Goal: Check status: Check status

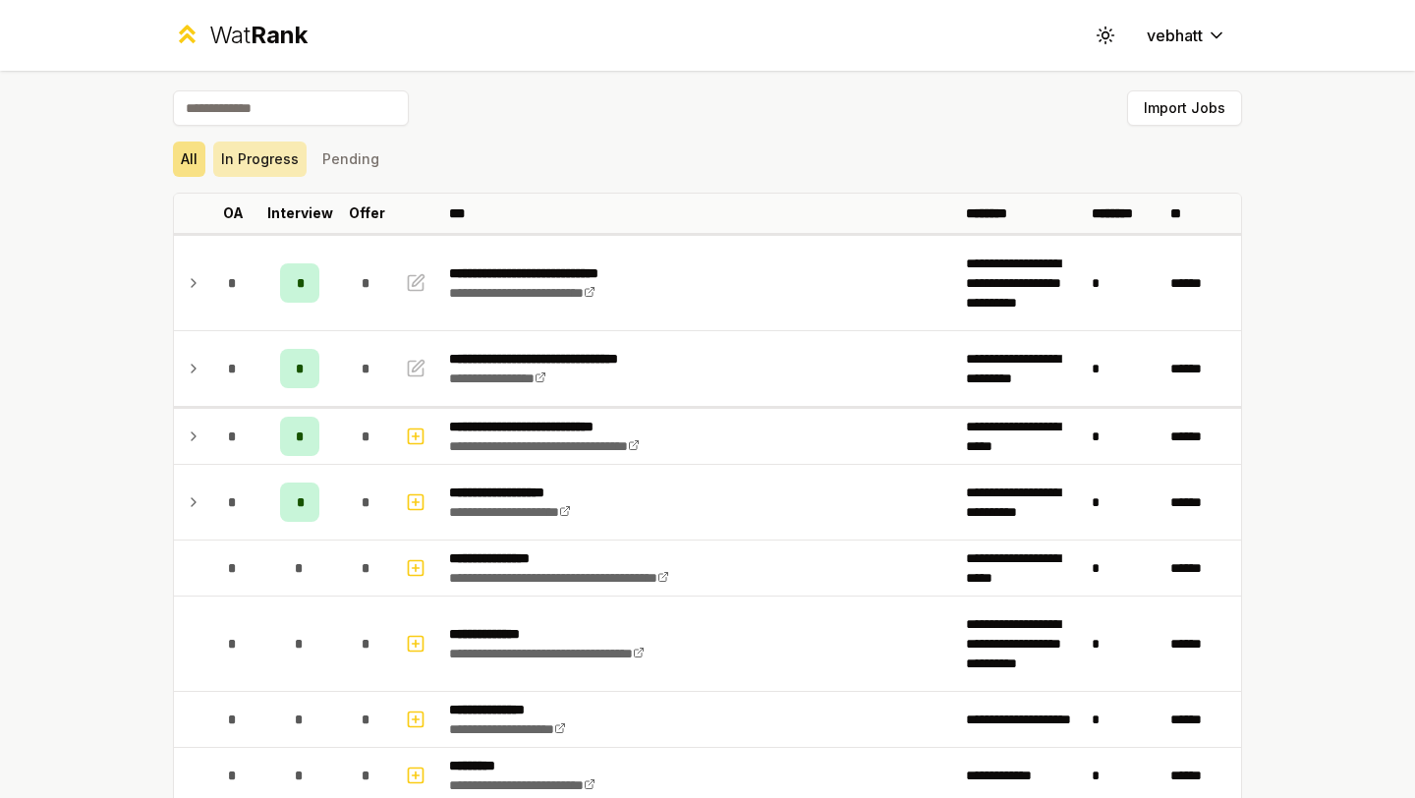
click at [255, 164] on button "In Progress" at bounding box center [259, 159] width 93 height 35
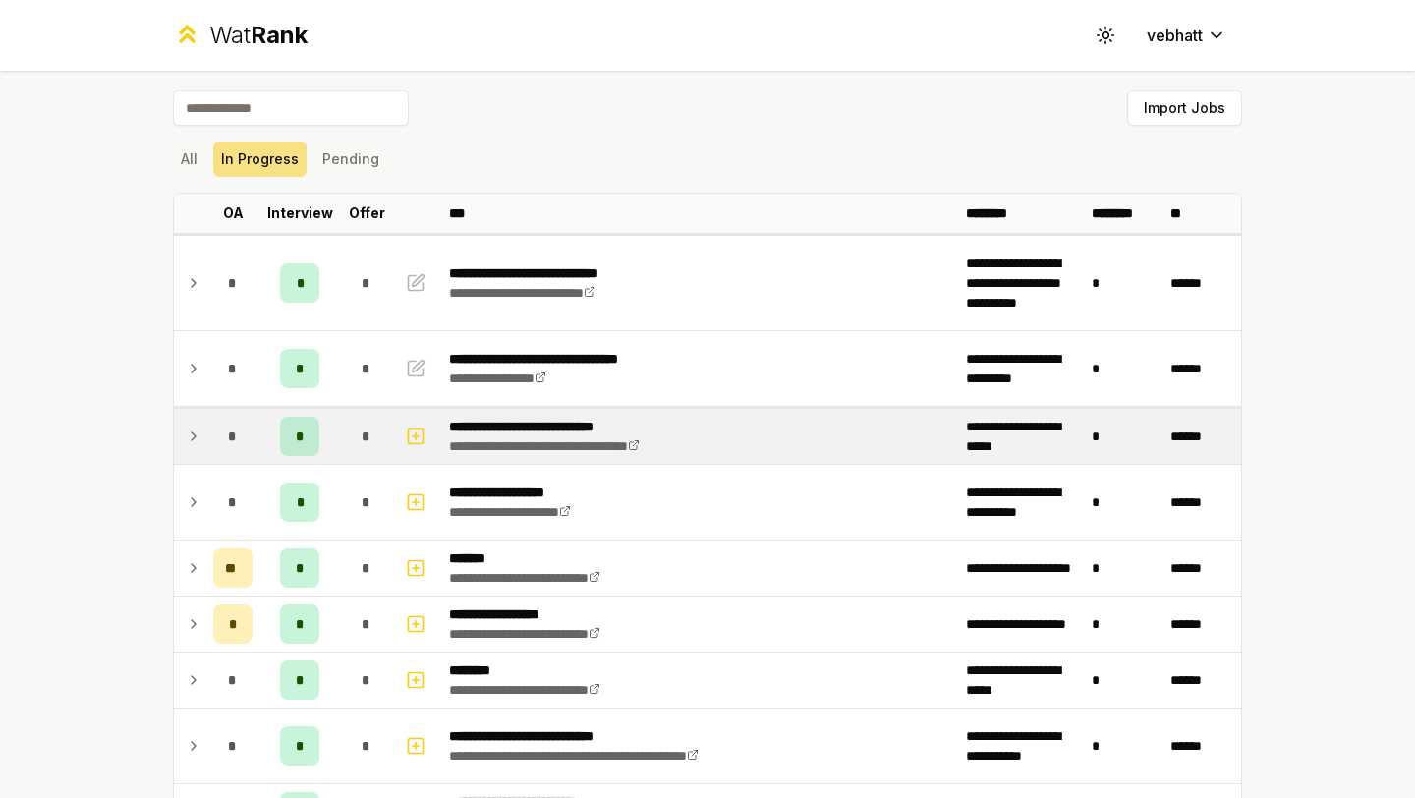
click at [196, 434] on icon at bounding box center [194, 437] width 16 height 24
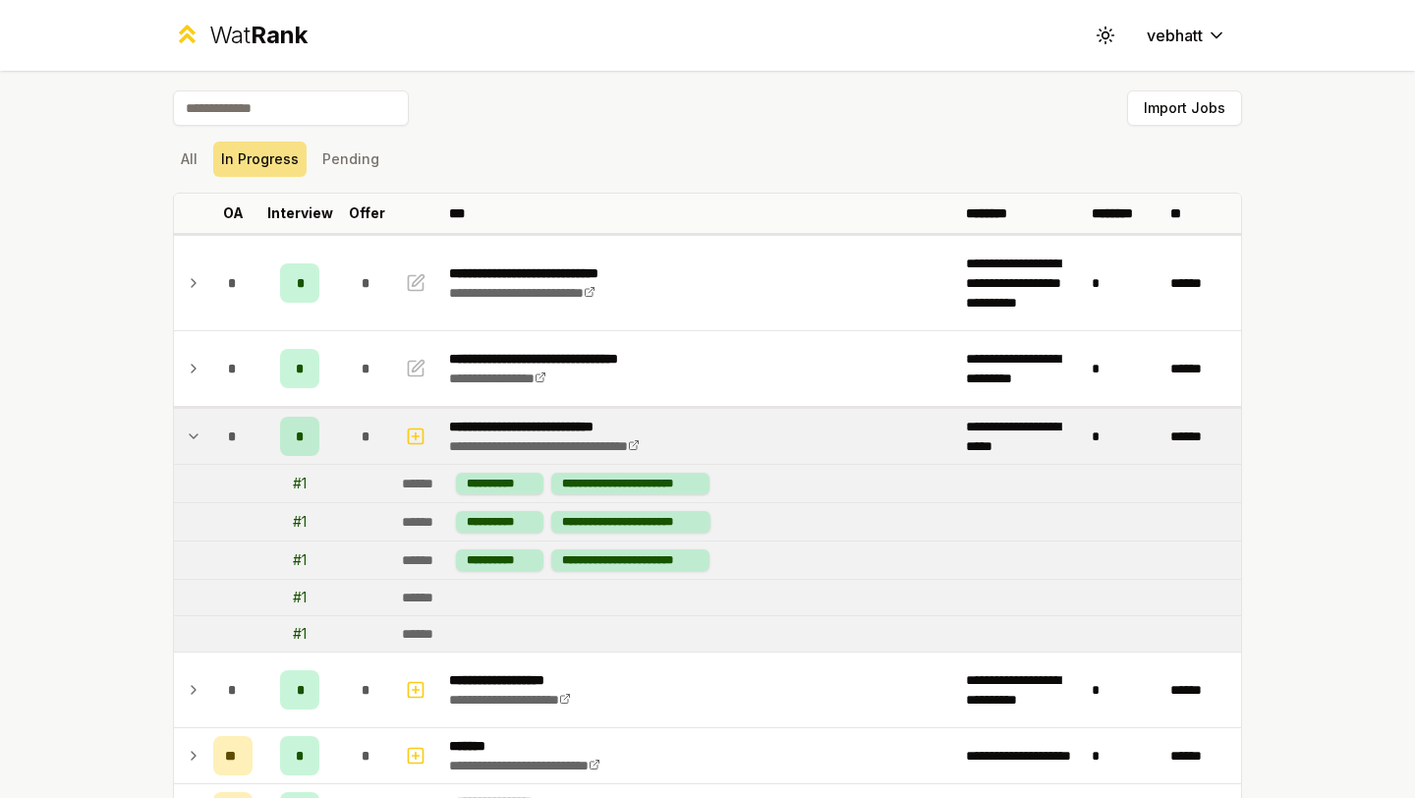
click at [196, 434] on icon at bounding box center [194, 436] width 8 height 4
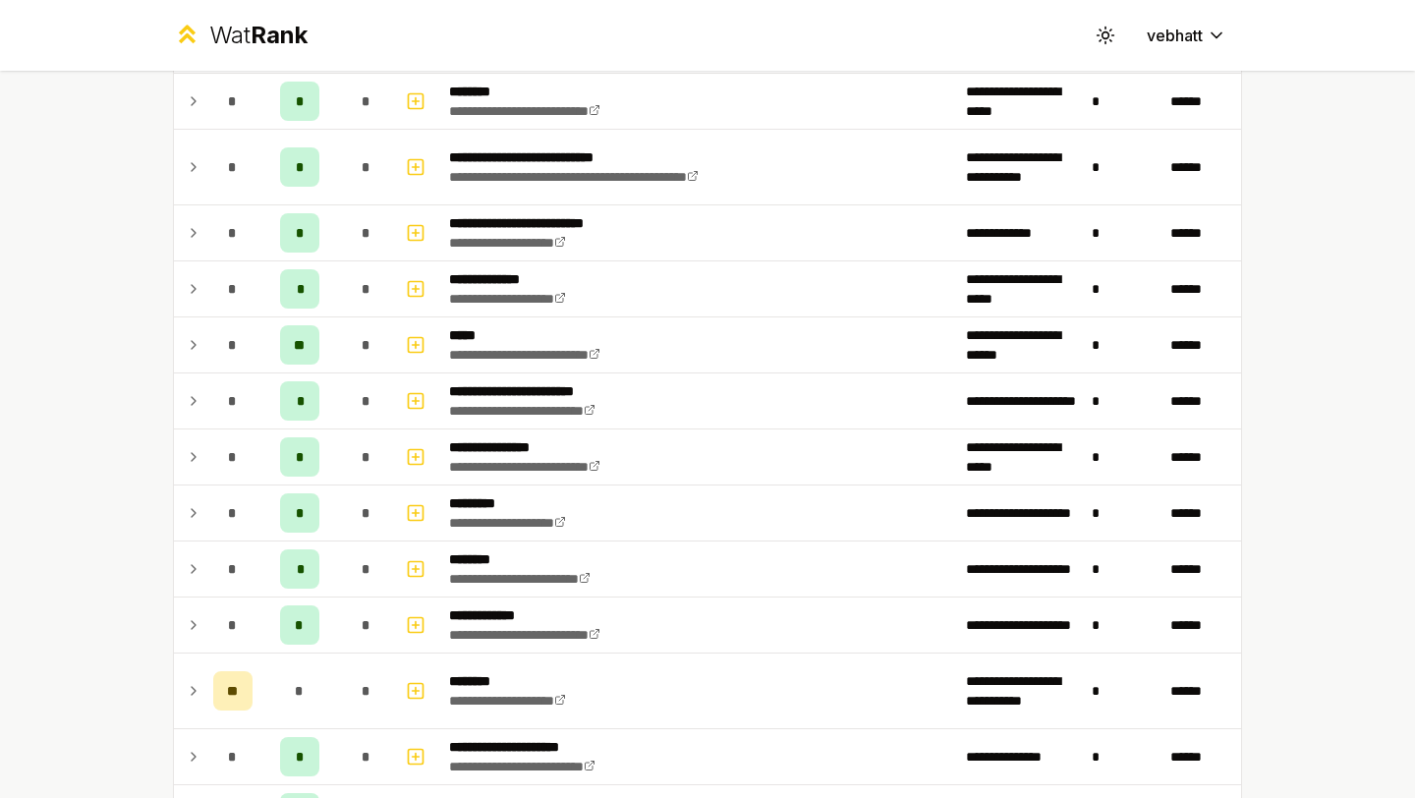
scroll to position [580, 0]
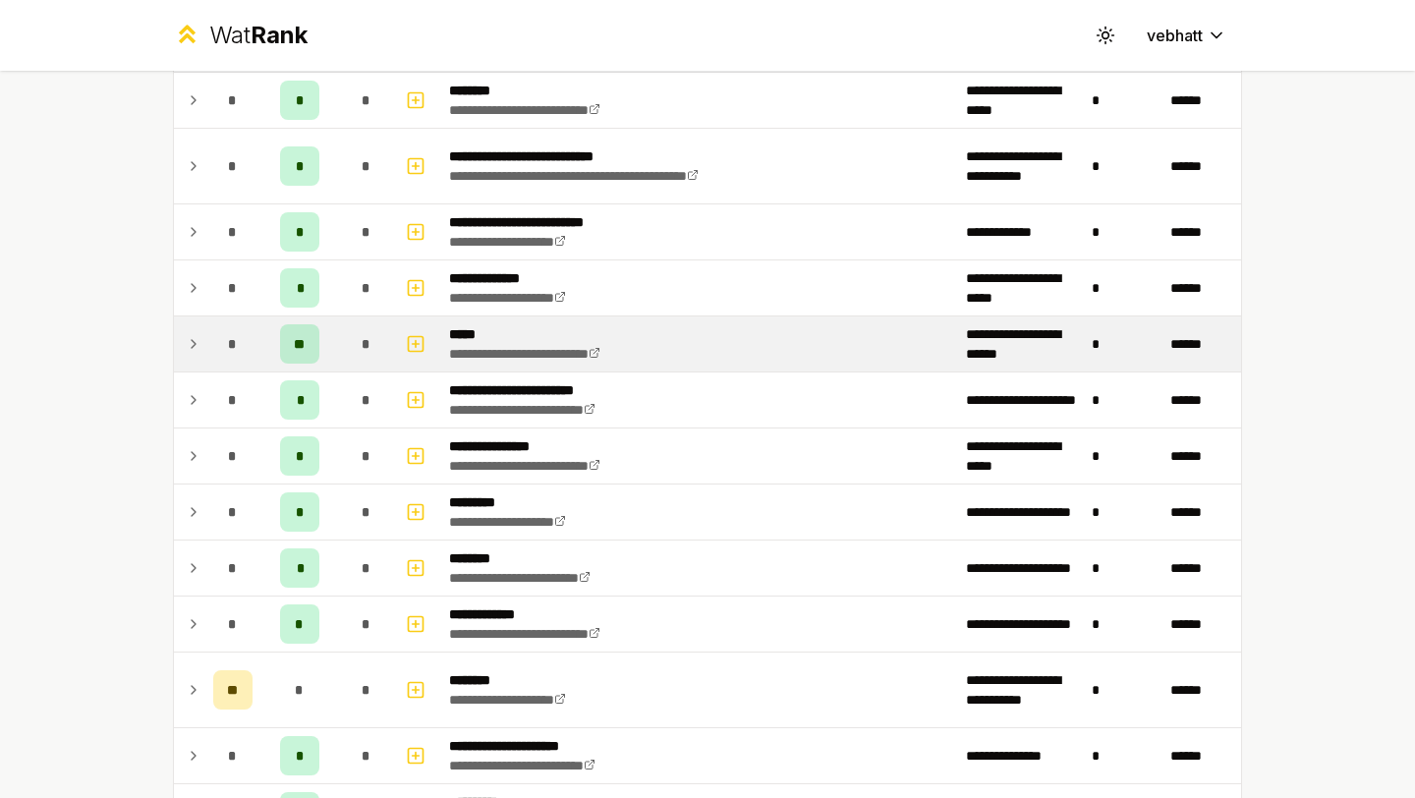
click at [191, 338] on icon at bounding box center [194, 344] width 16 height 24
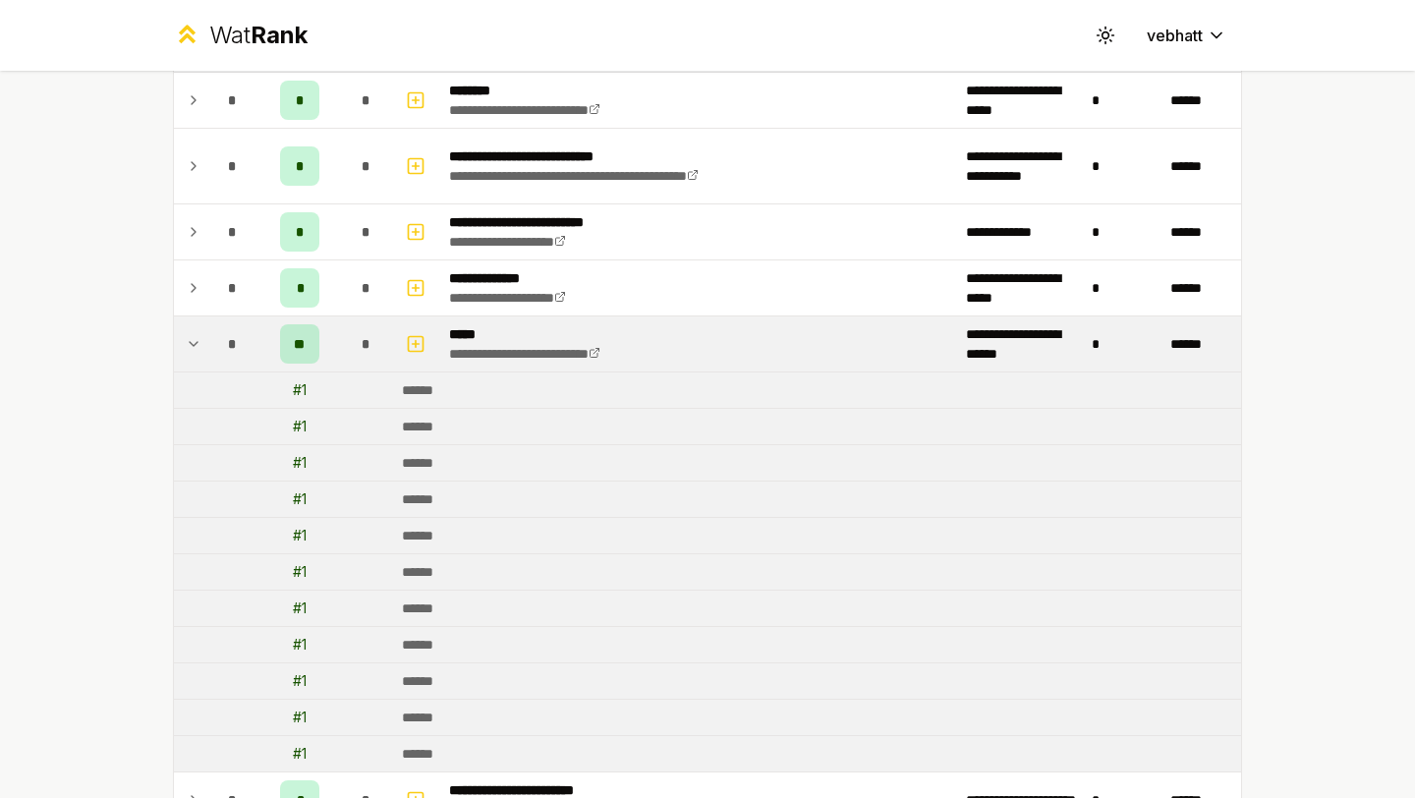
click at [191, 339] on icon at bounding box center [194, 344] width 16 height 24
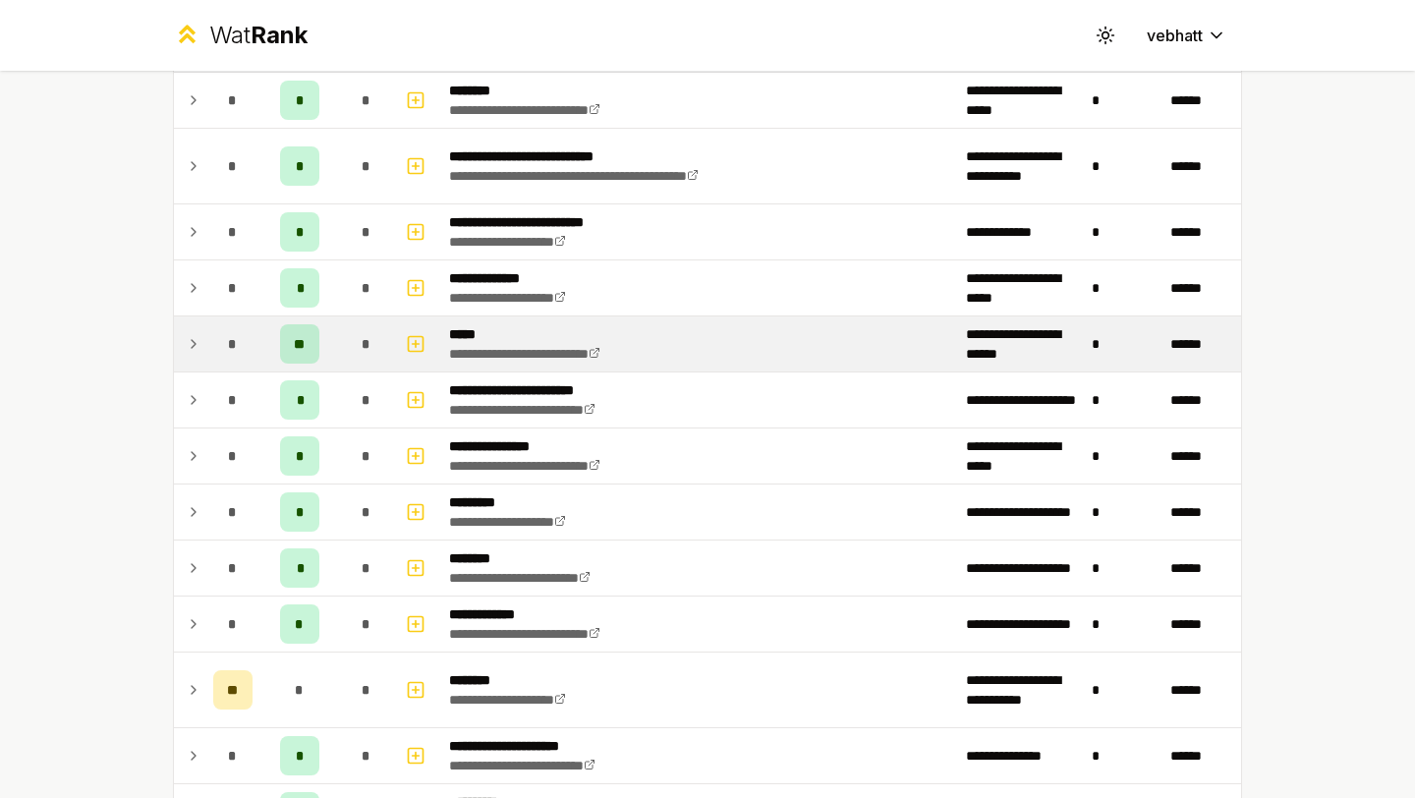
click at [191, 335] on icon at bounding box center [194, 344] width 16 height 24
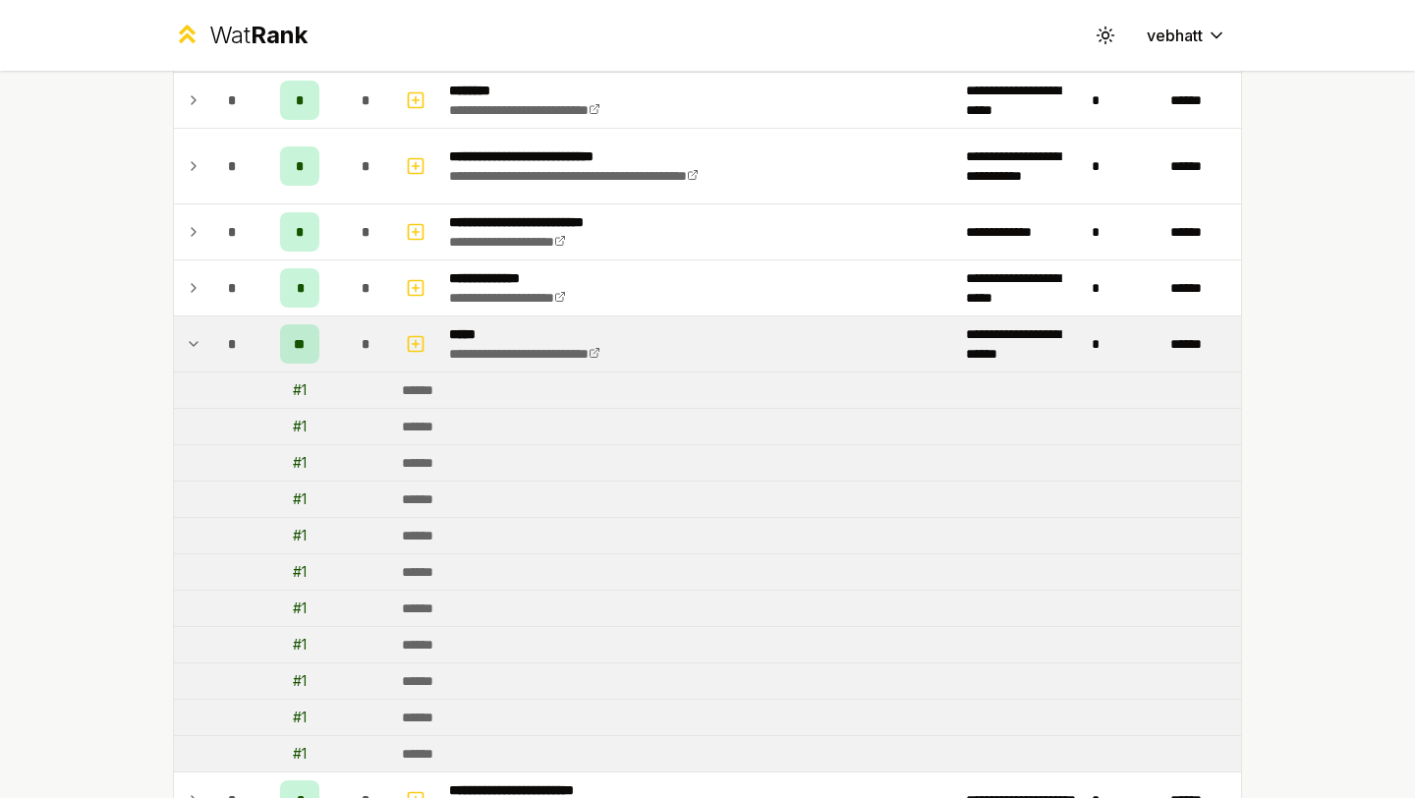
click at [191, 335] on icon at bounding box center [194, 344] width 16 height 24
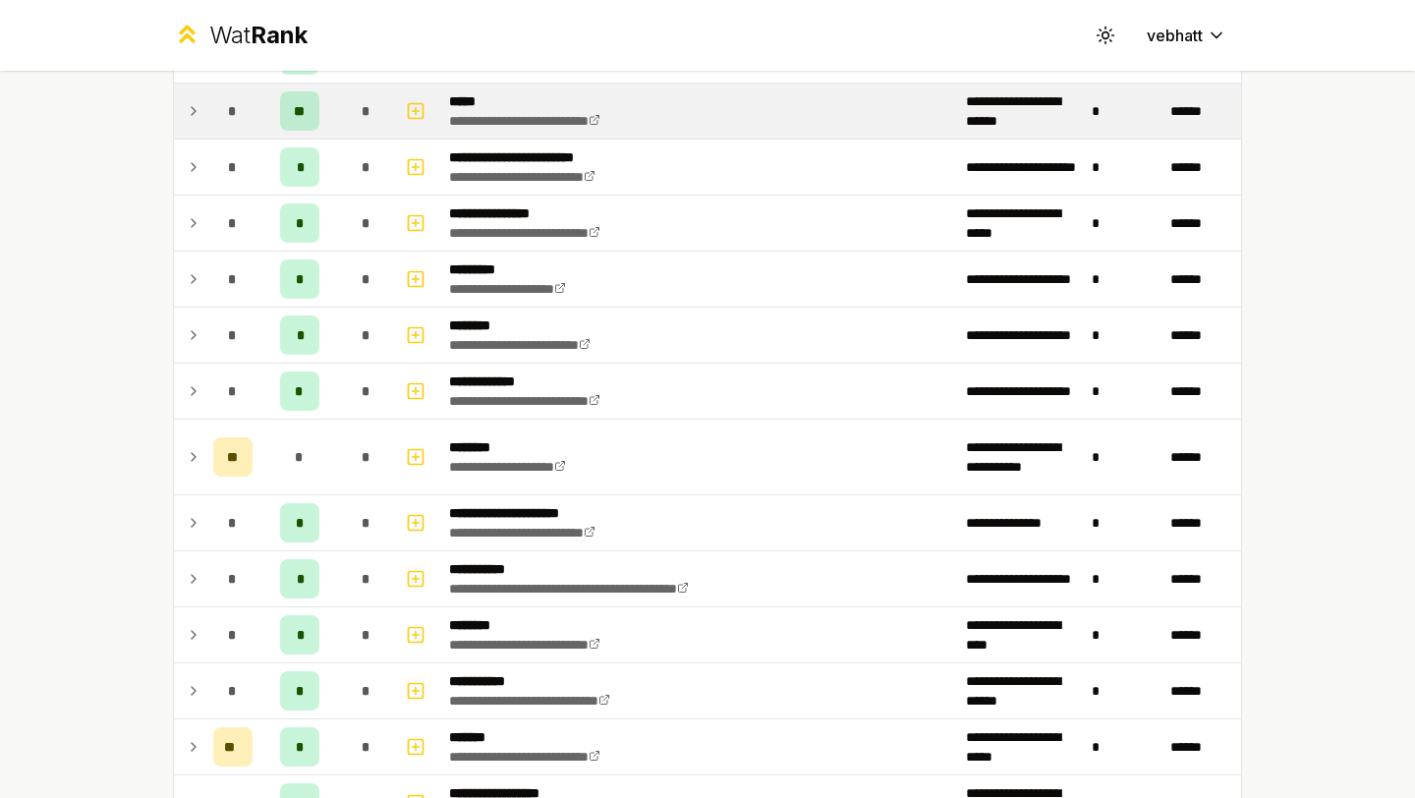
scroll to position [852, 0]
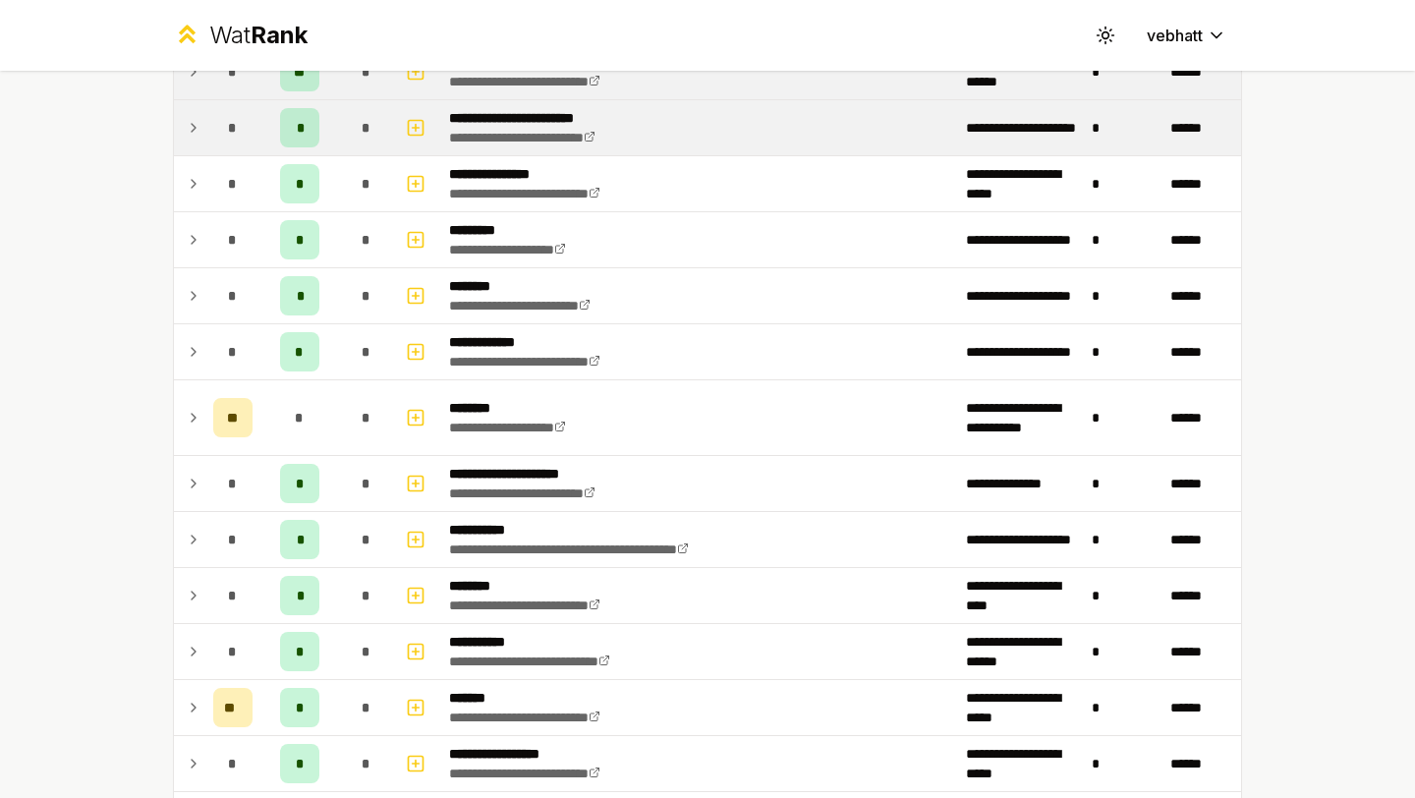
click at [191, 143] on td at bounding box center [189, 127] width 31 height 55
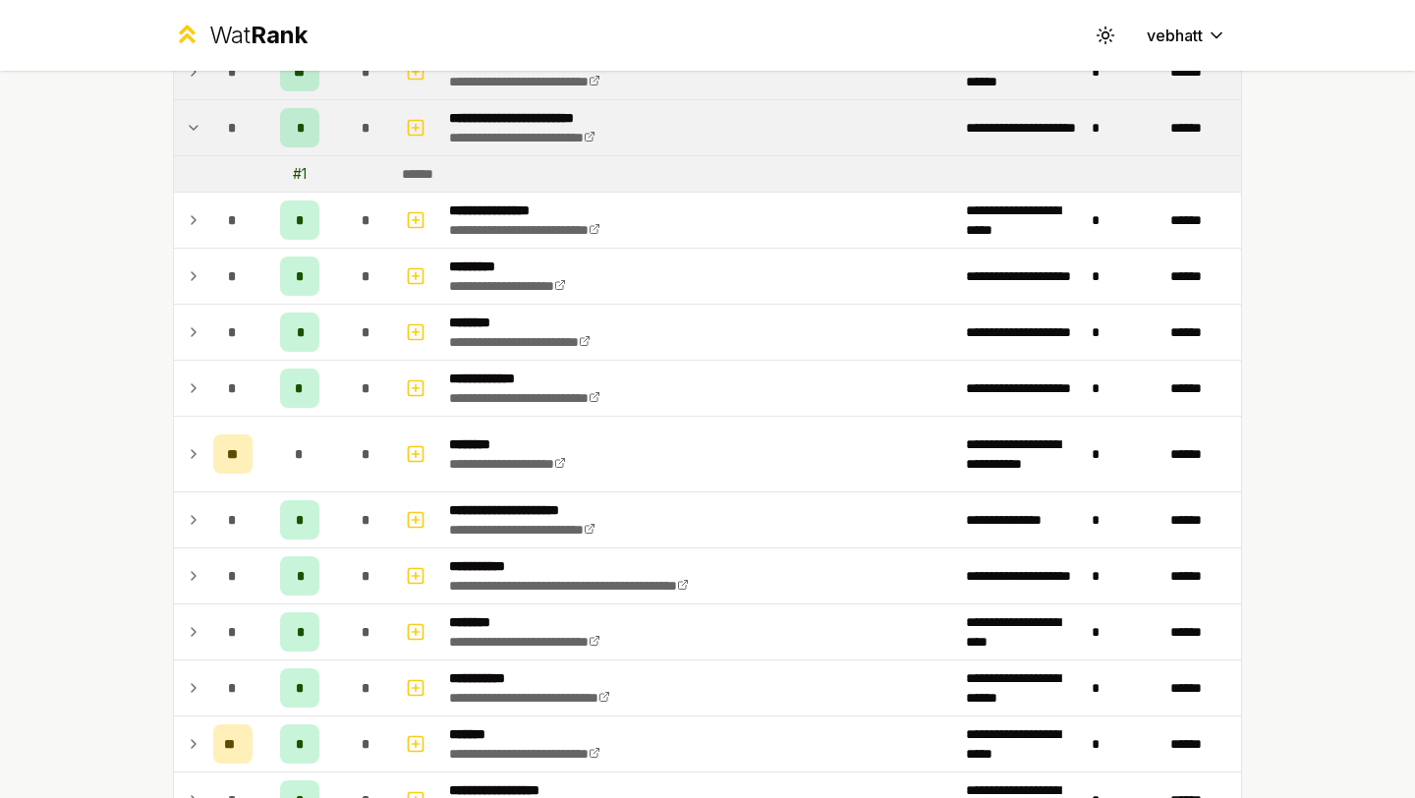
click at [190, 126] on icon at bounding box center [194, 128] width 8 height 4
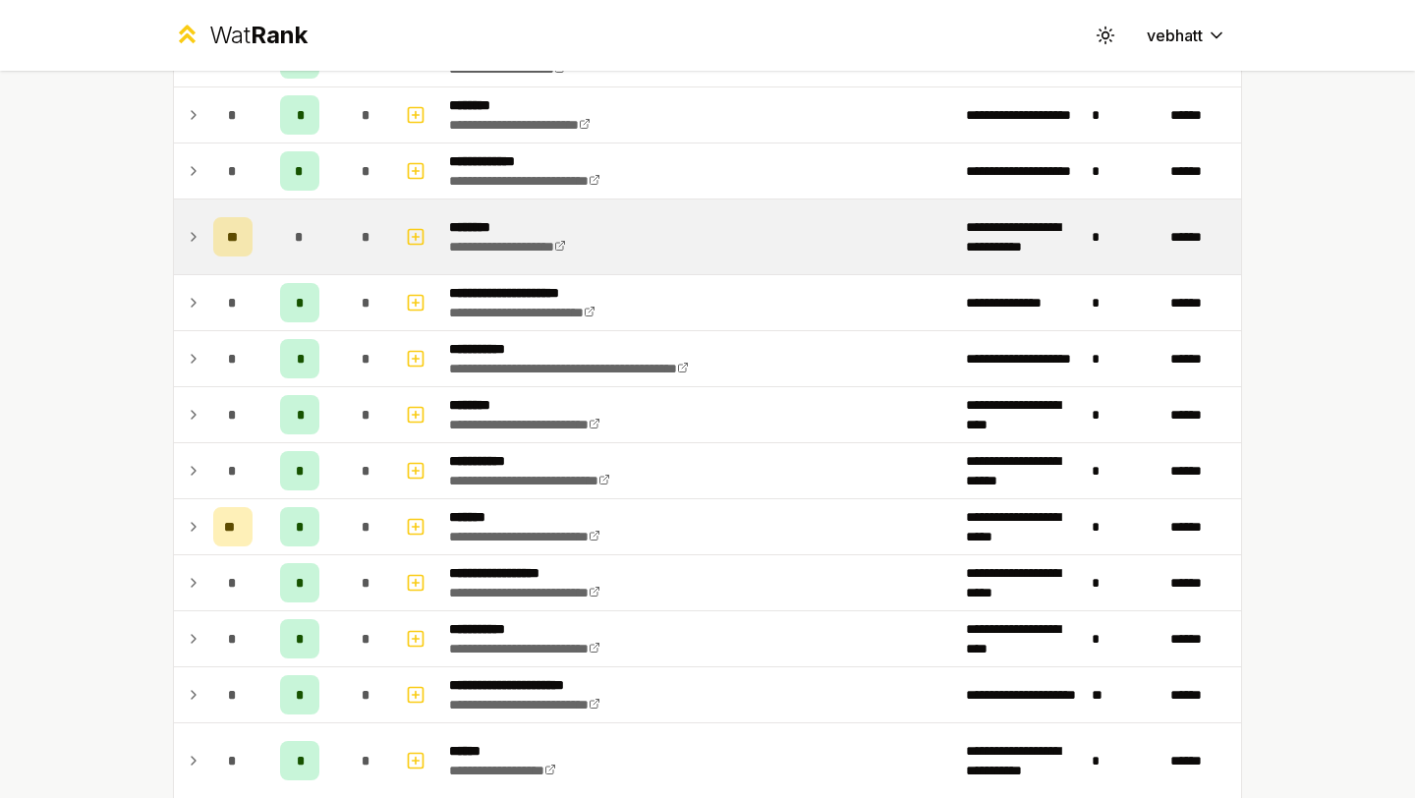
scroll to position [1051, 0]
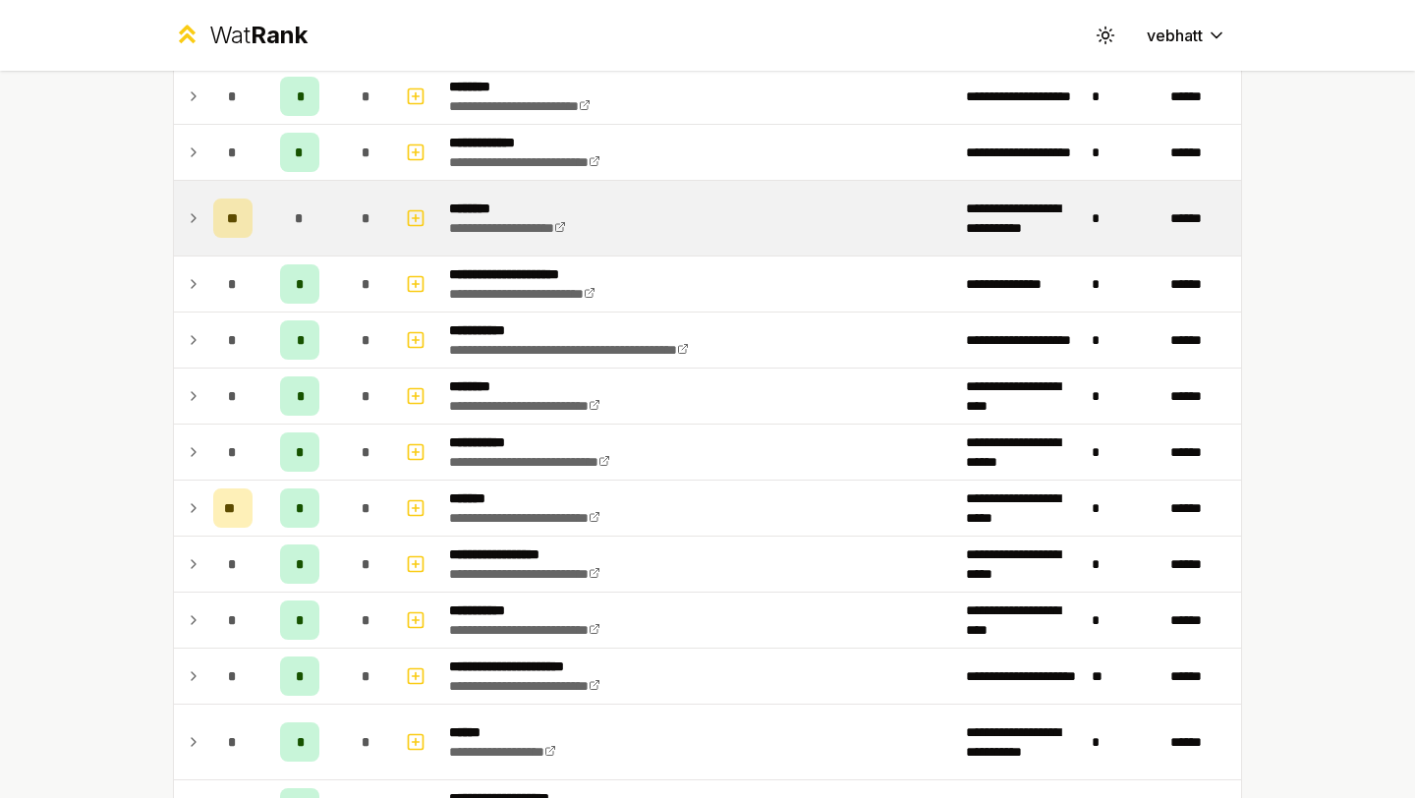
click at [195, 210] on icon at bounding box center [194, 218] width 16 height 24
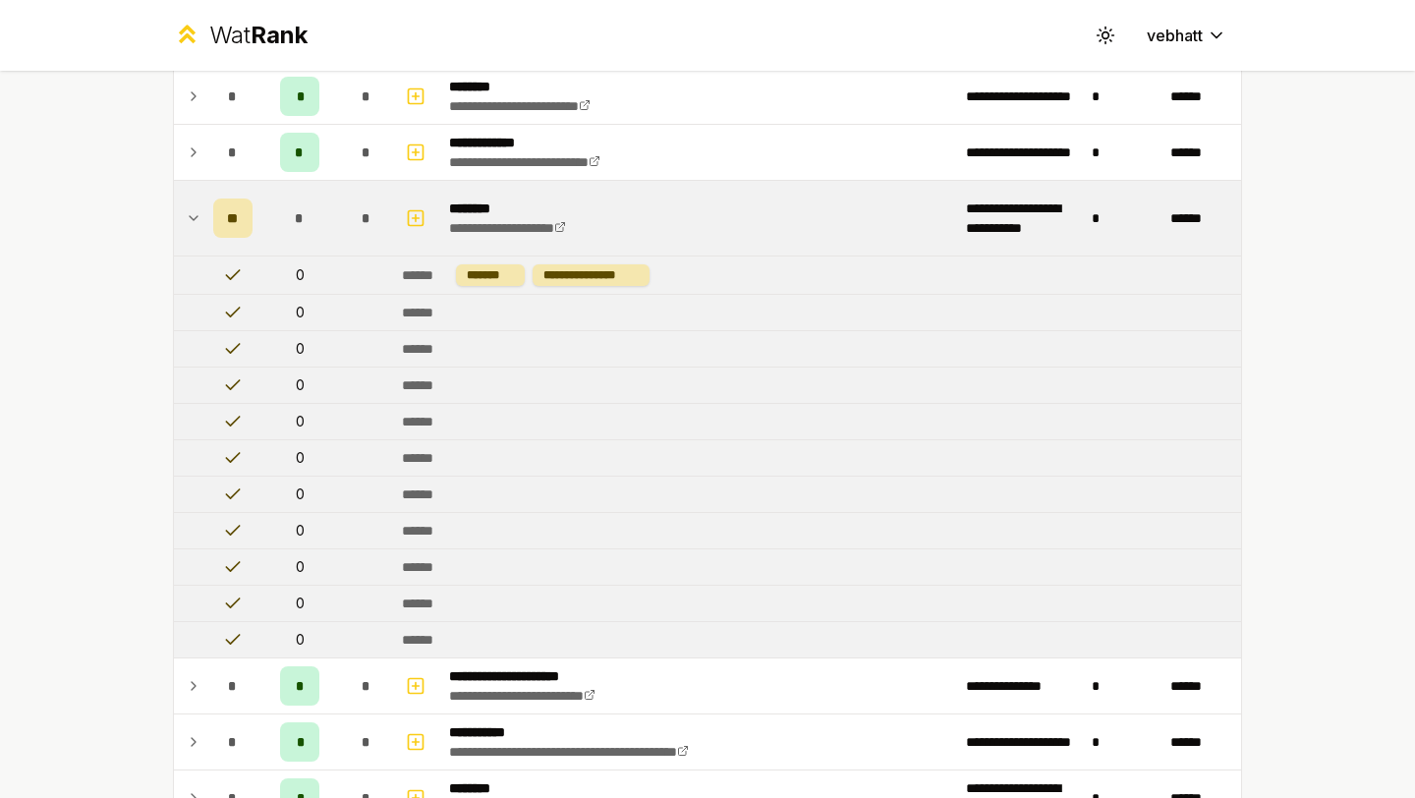
click at [195, 210] on icon at bounding box center [194, 218] width 16 height 24
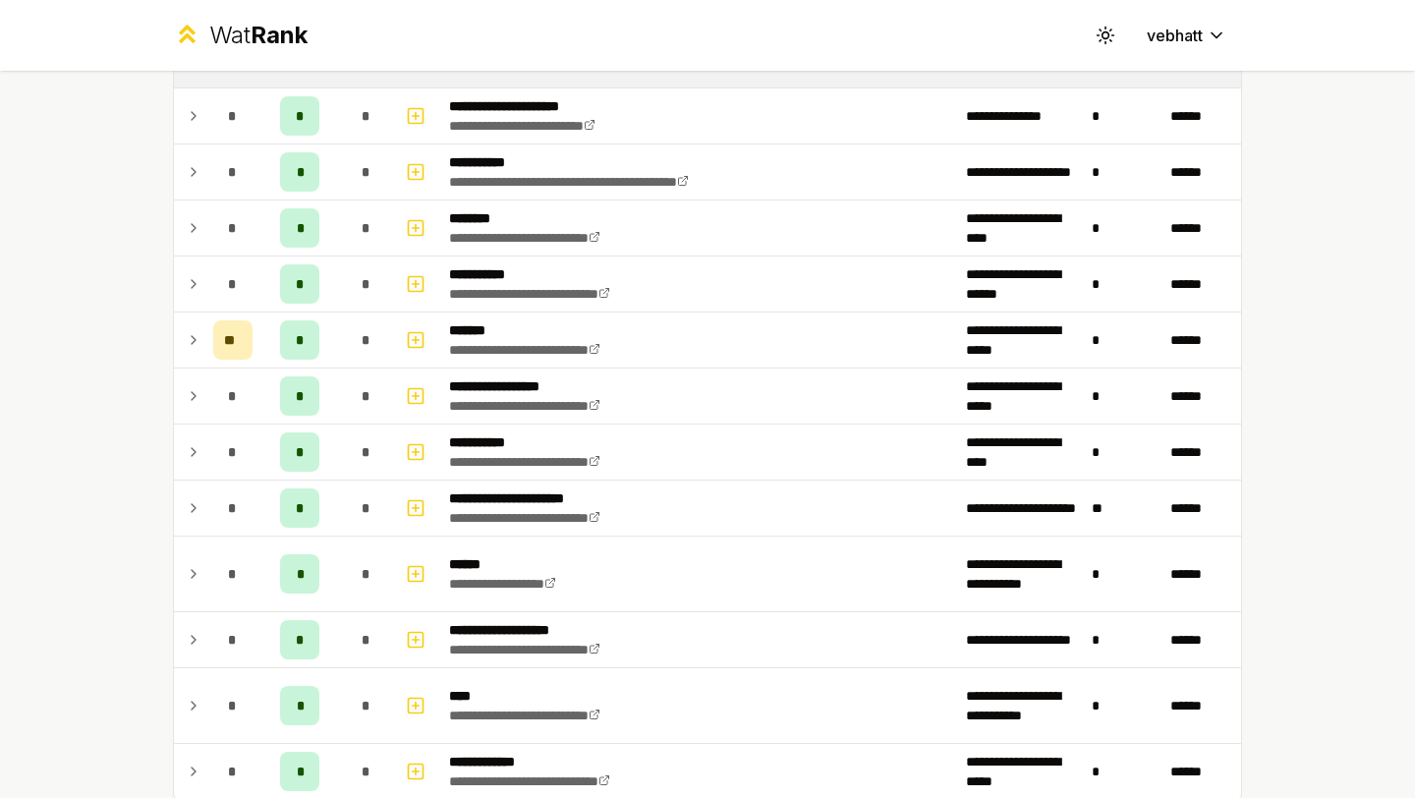
scroll to position [1064, 0]
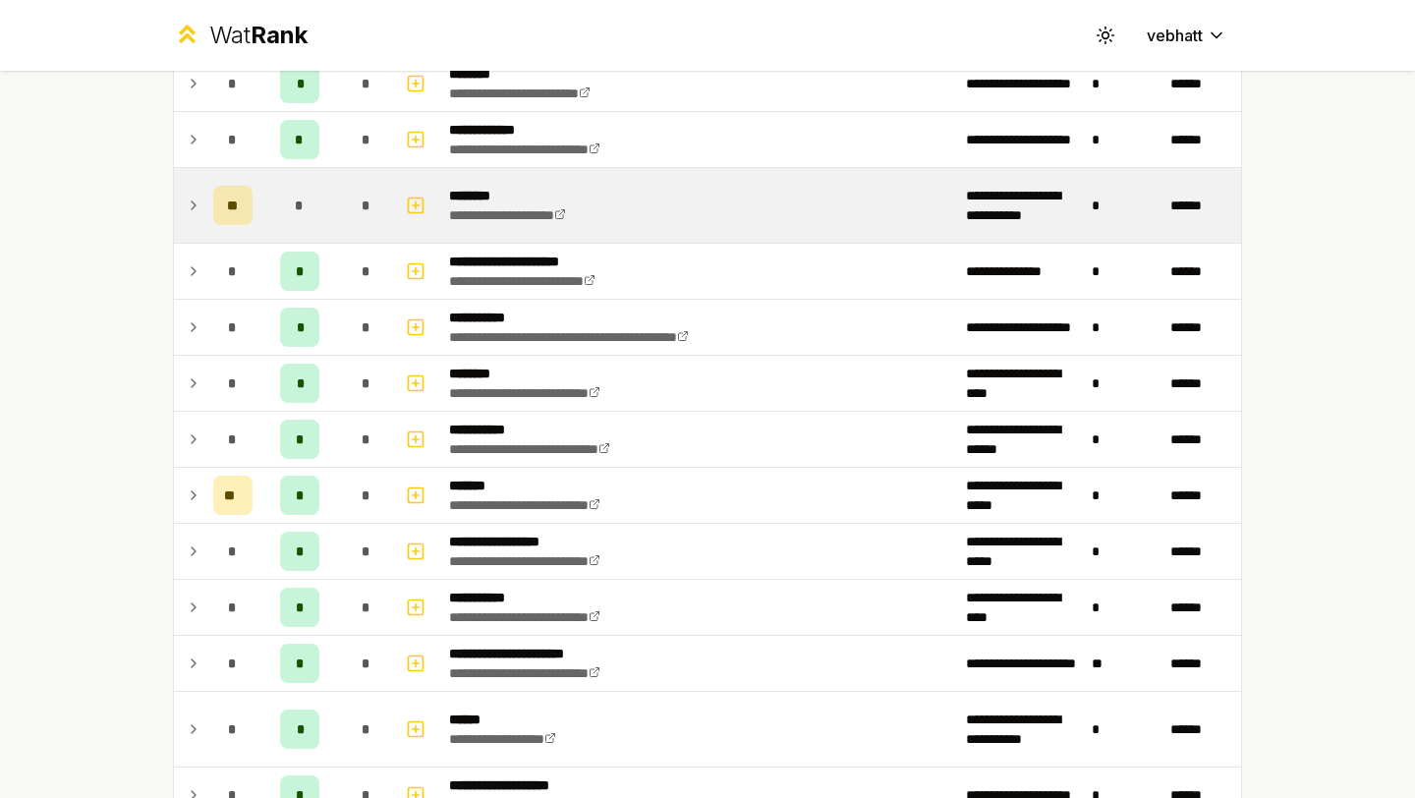
click at [194, 191] on td at bounding box center [189, 205] width 31 height 75
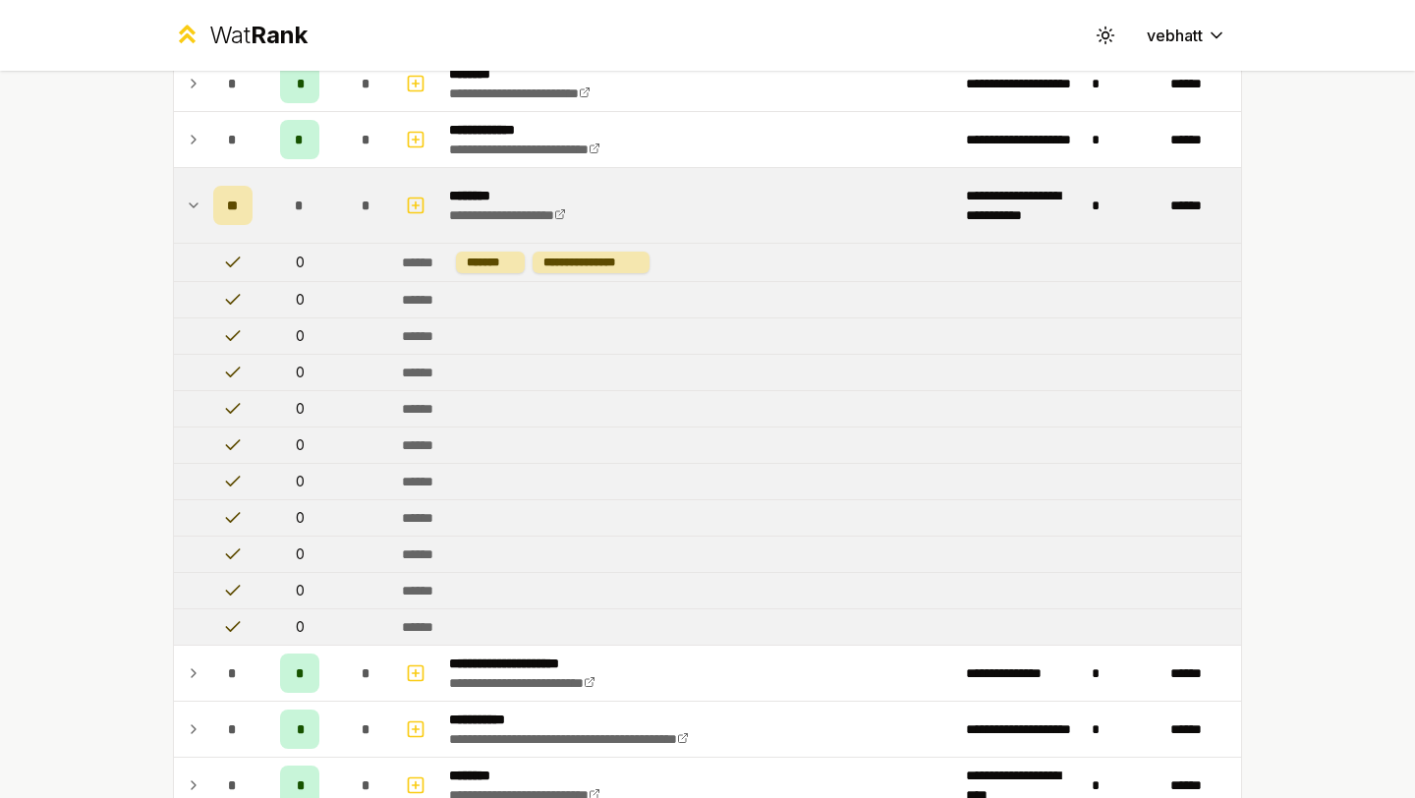
click at [194, 199] on icon at bounding box center [194, 206] width 16 height 24
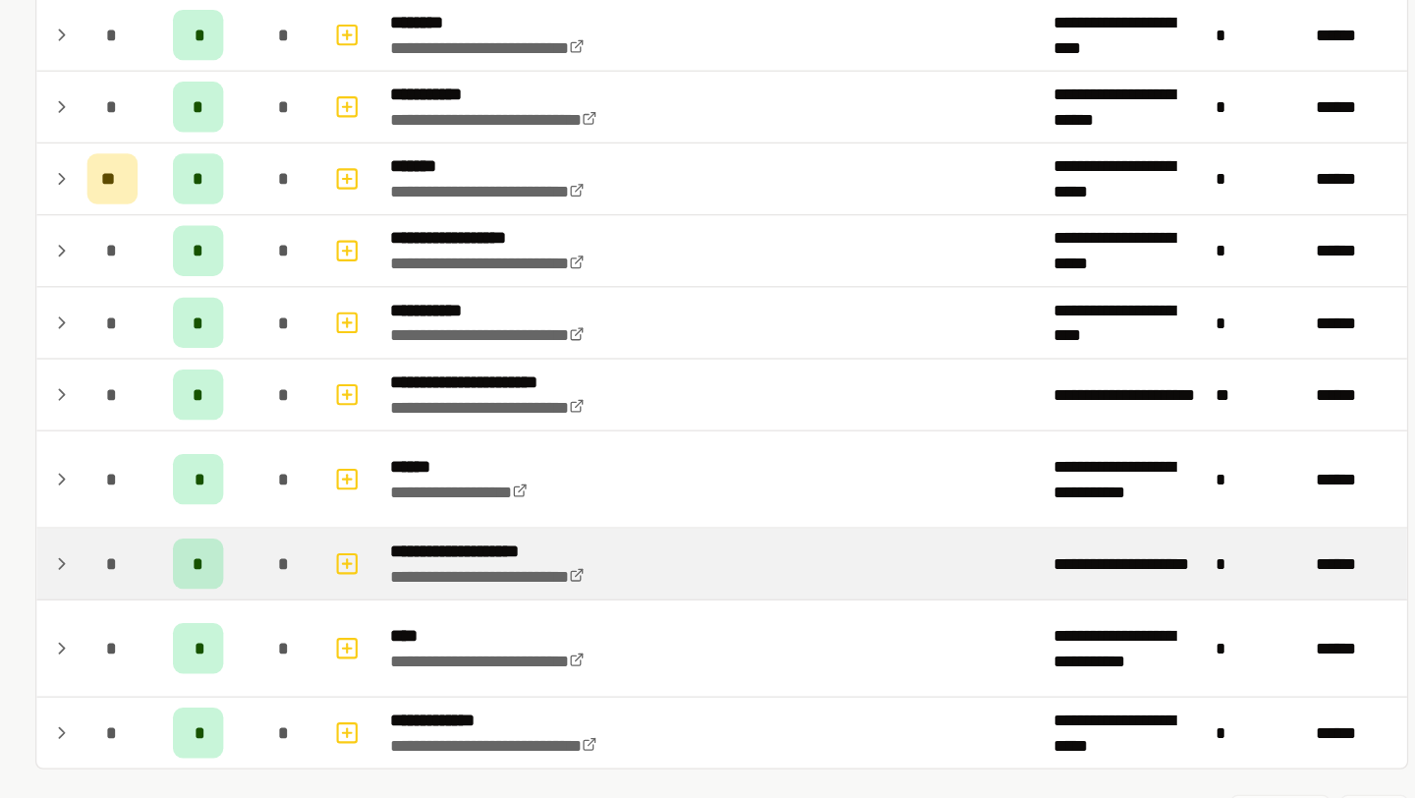
scroll to position [1289, 0]
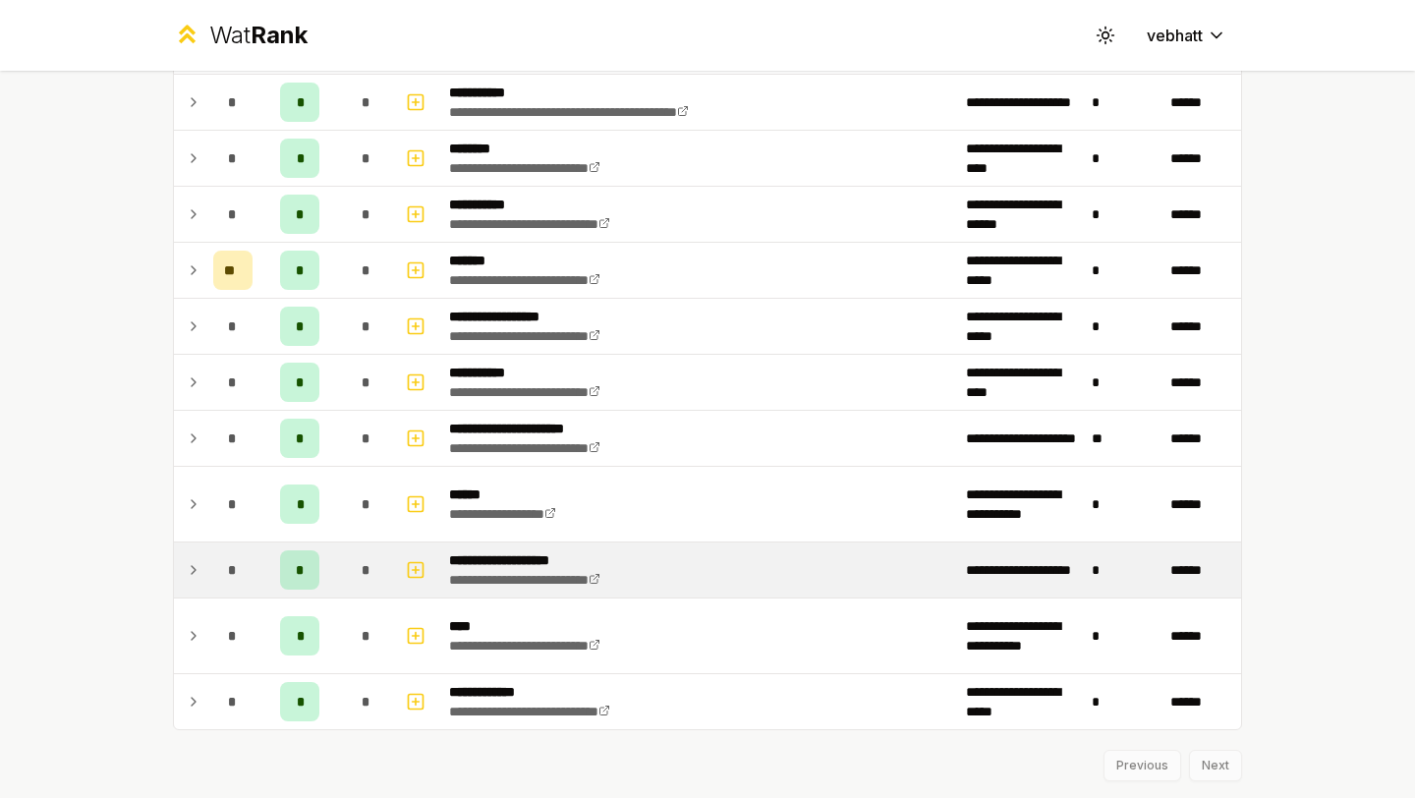
click at [190, 560] on icon at bounding box center [194, 570] width 16 height 24
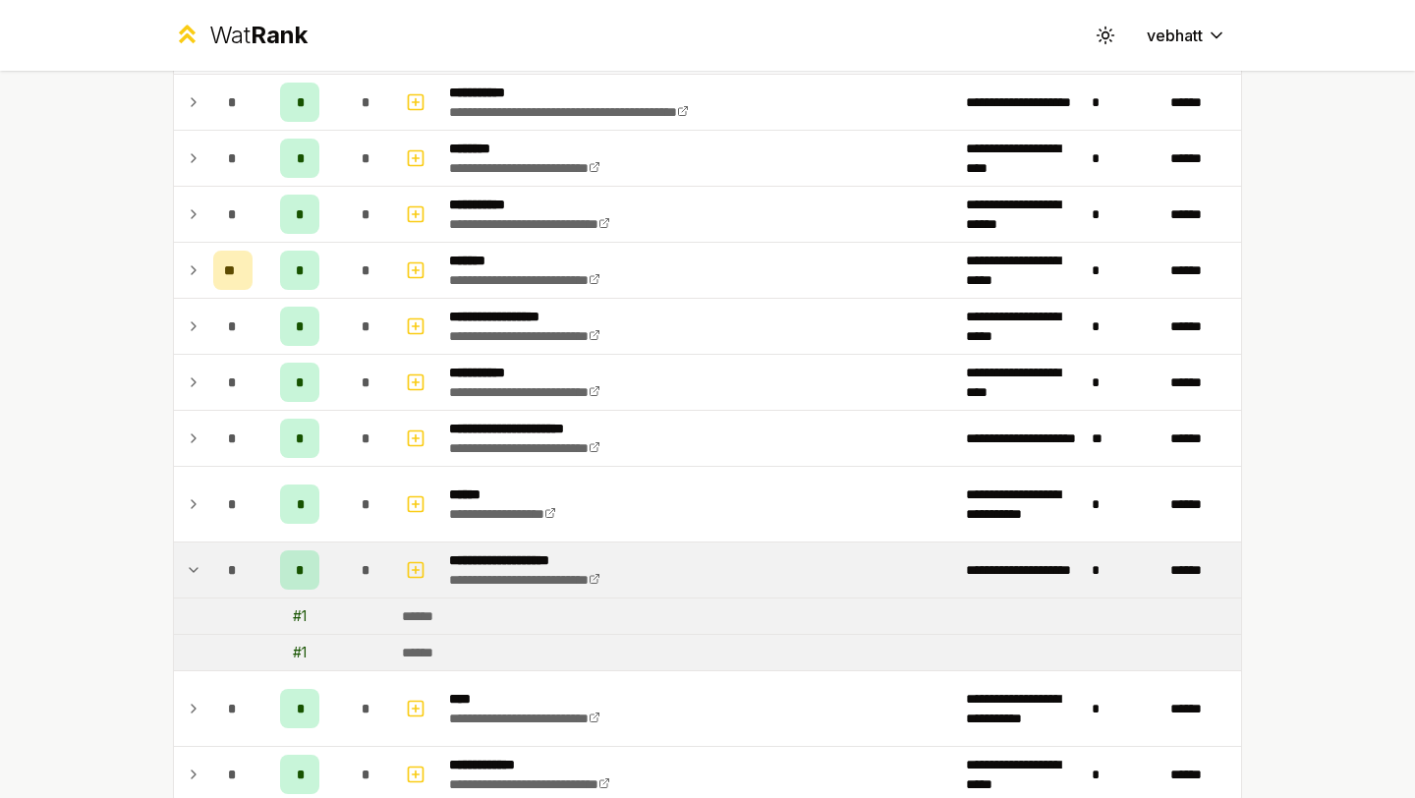
click at [190, 560] on icon at bounding box center [194, 570] width 16 height 24
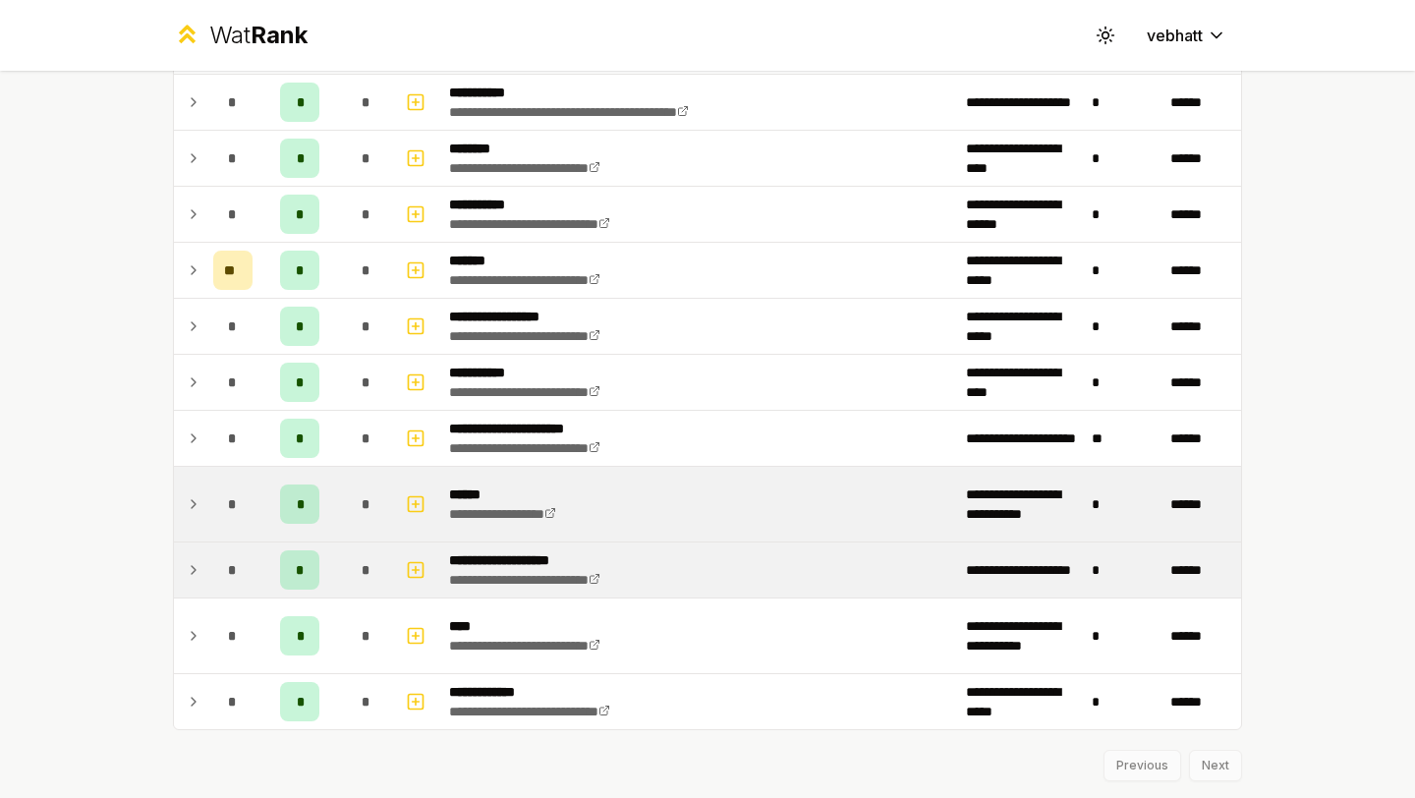
click at [189, 490] on td at bounding box center [189, 504] width 31 height 75
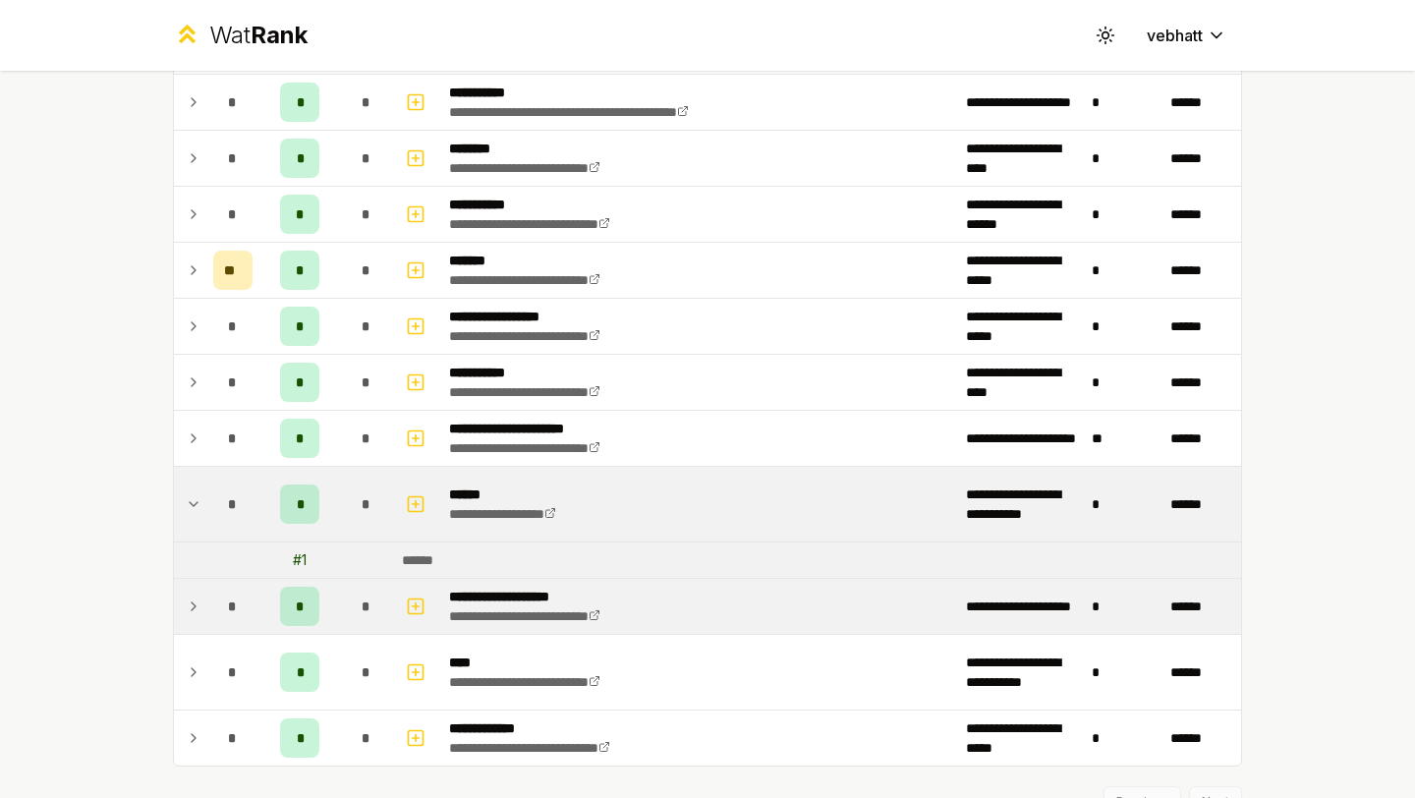
click at [189, 490] on td at bounding box center [189, 504] width 31 height 75
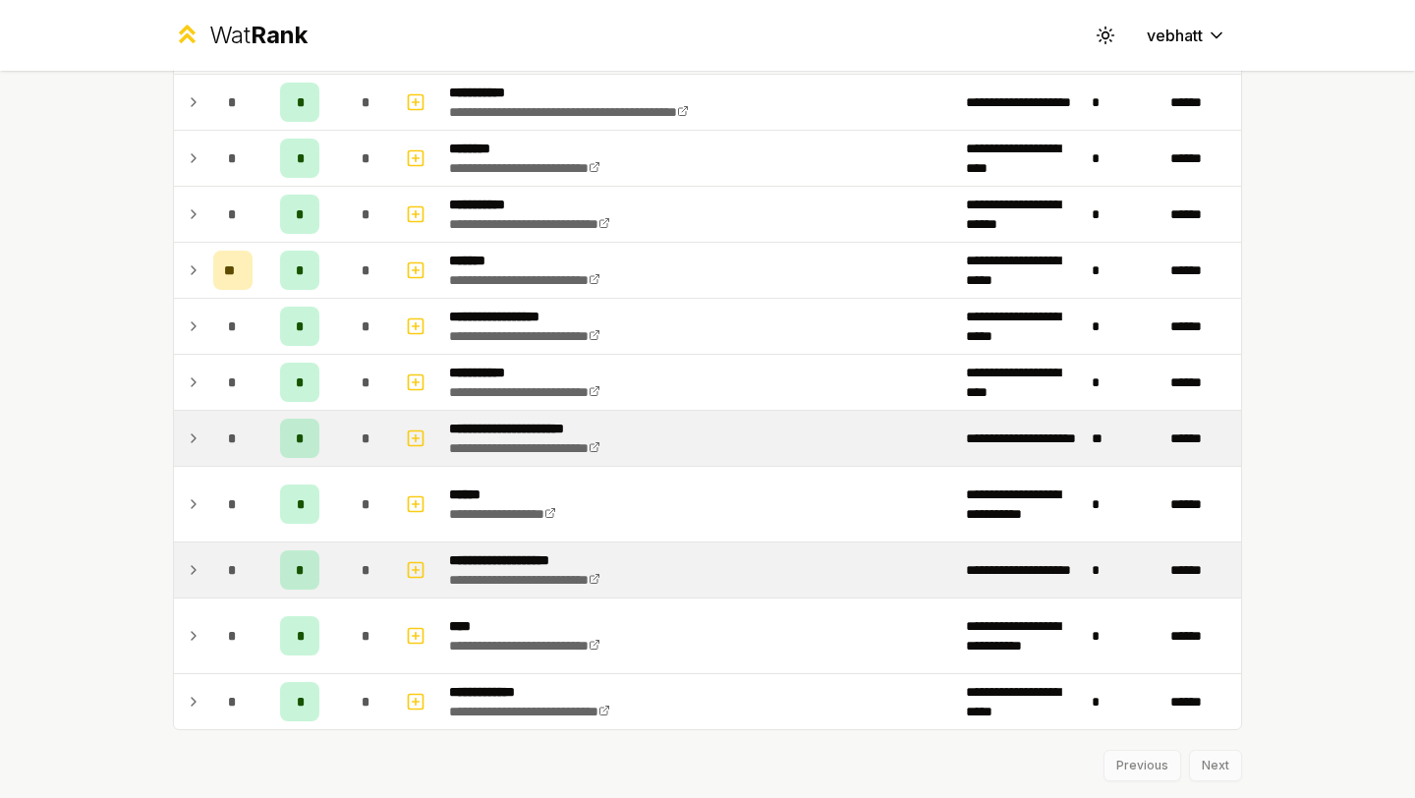
click at [190, 414] on td at bounding box center [189, 438] width 31 height 55
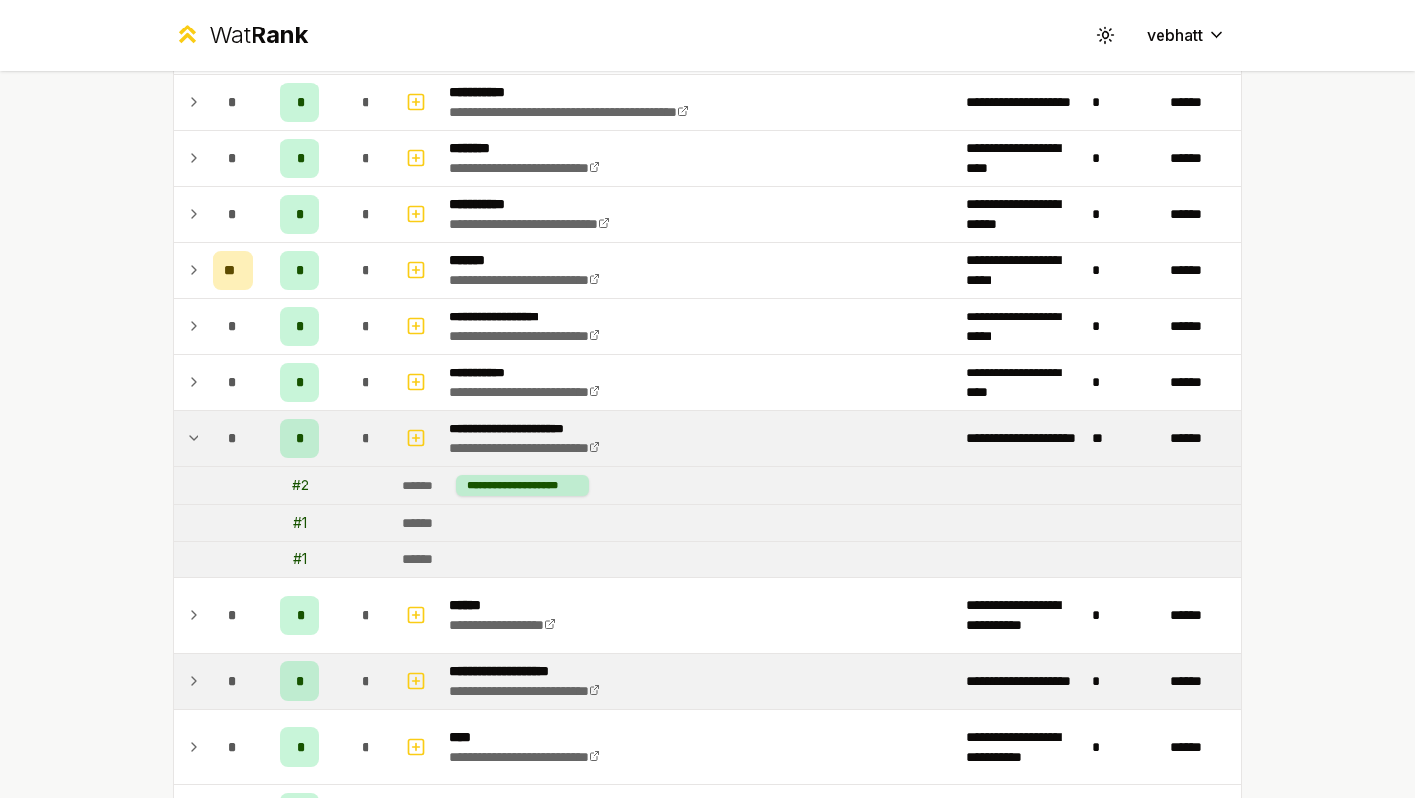
click at [190, 426] on icon at bounding box center [194, 438] width 16 height 24
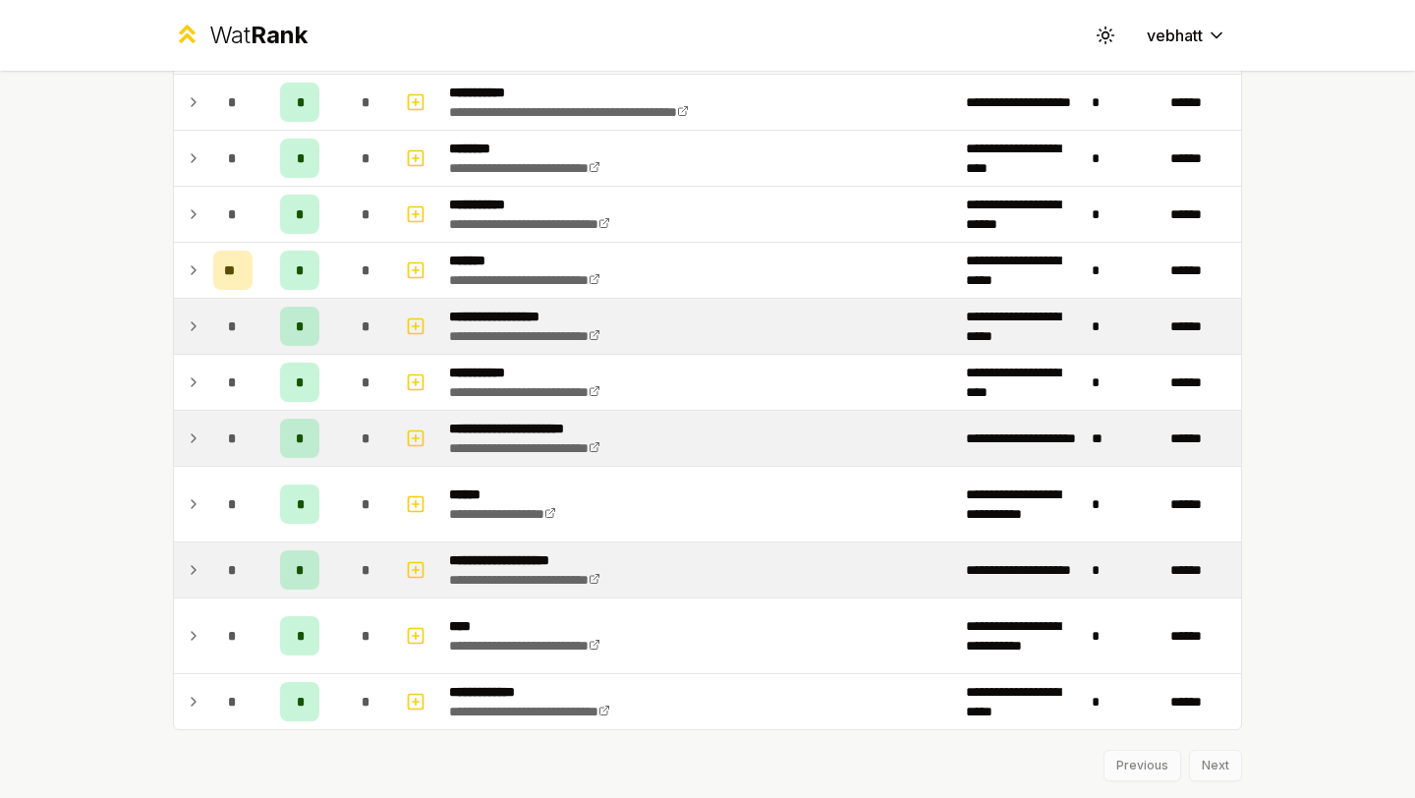
click at [189, 351] on td at bounding box center [189, 326] width 31 height 55
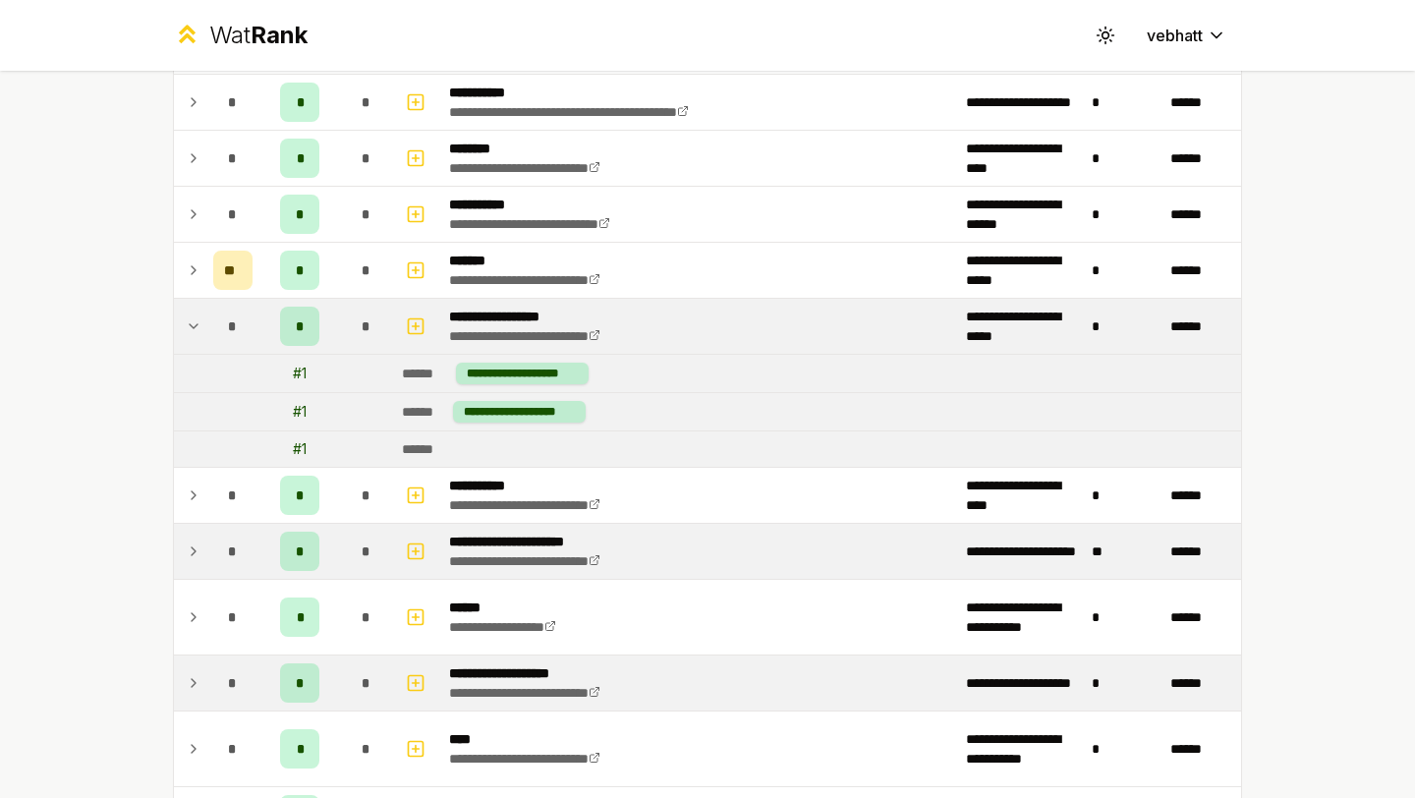
click at [190, 324] on icon at bounding box center [194, 326] width 8 height 4
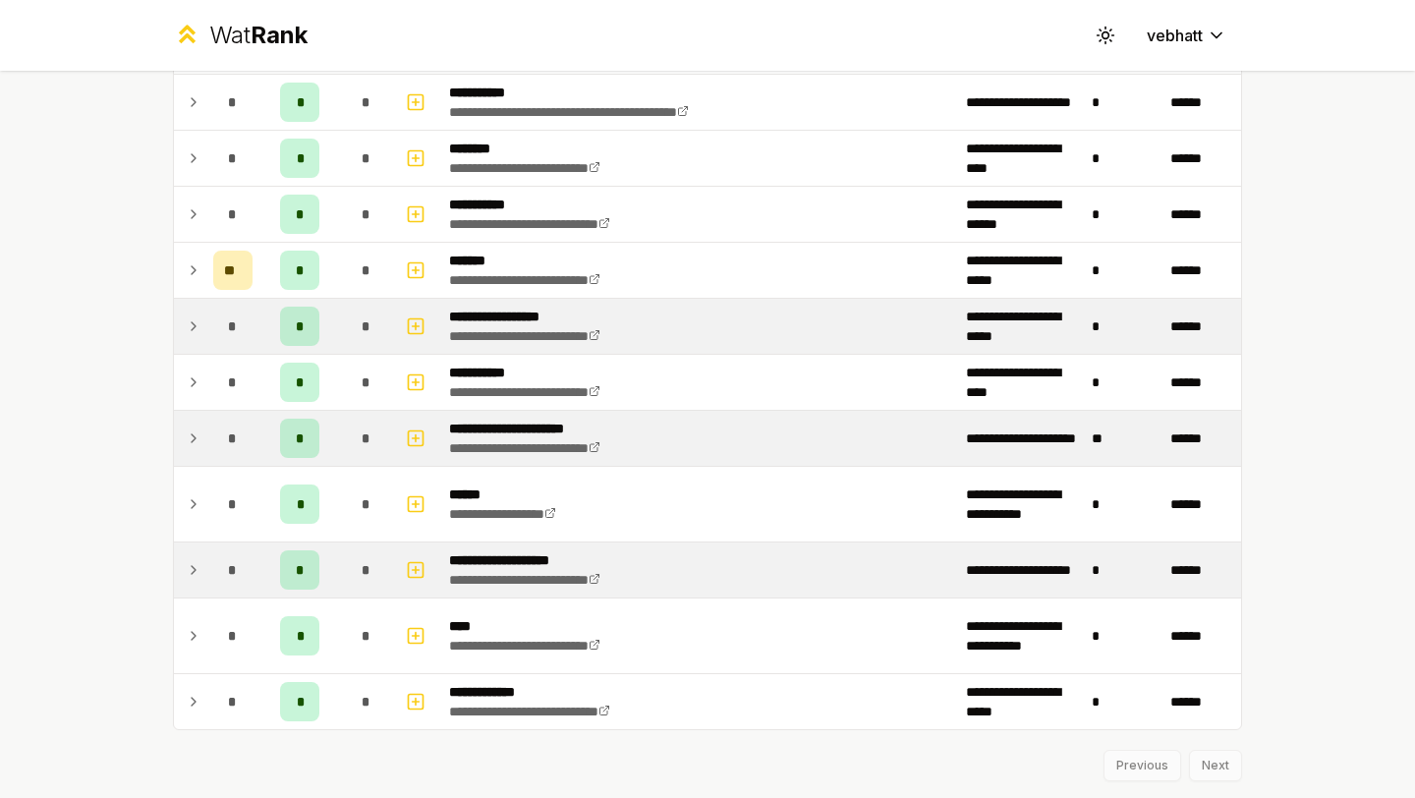
click at [196, 323] on icon at bounding box center [194, 326] width 16 height 24
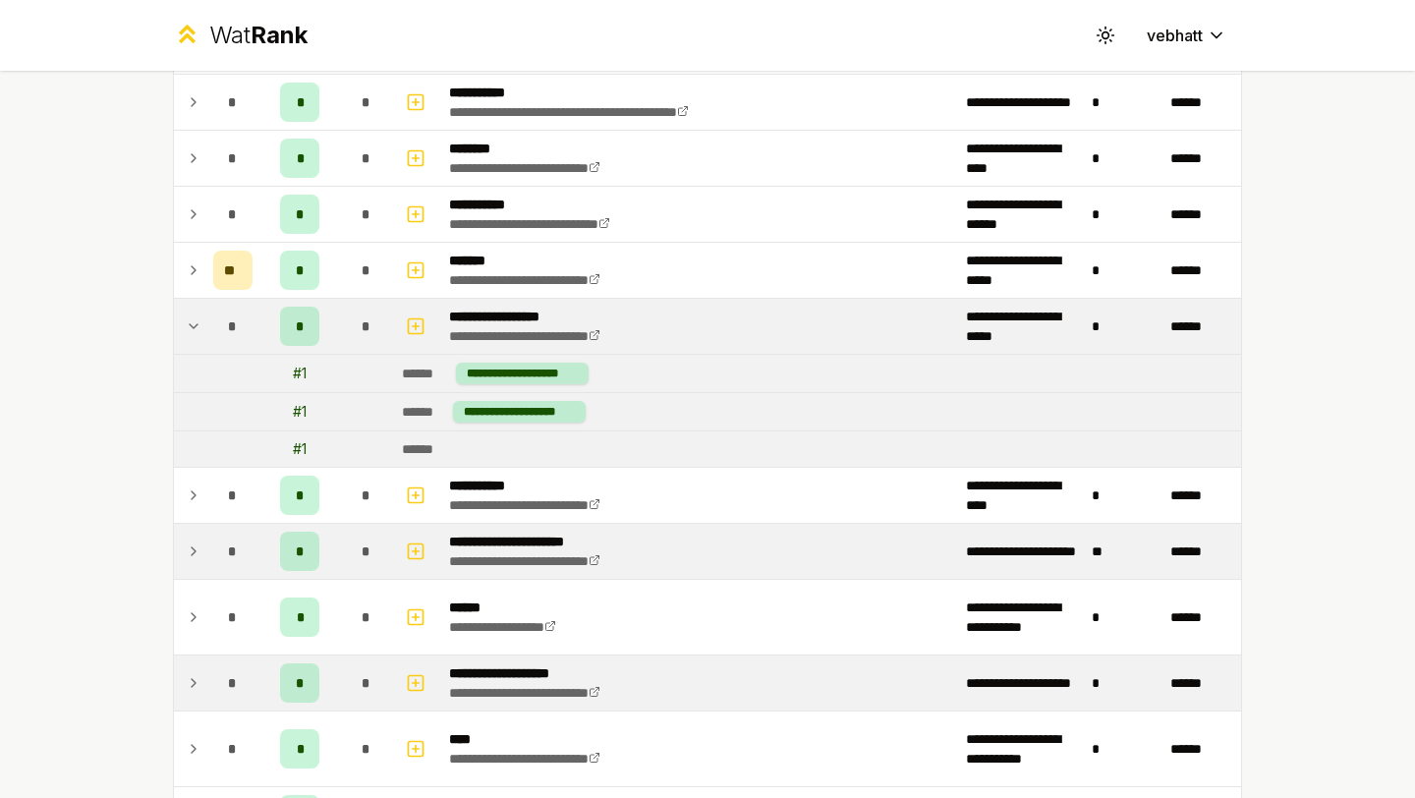
click at [196, 323] on icon at bounding box center [194, 326] width 16 height 24
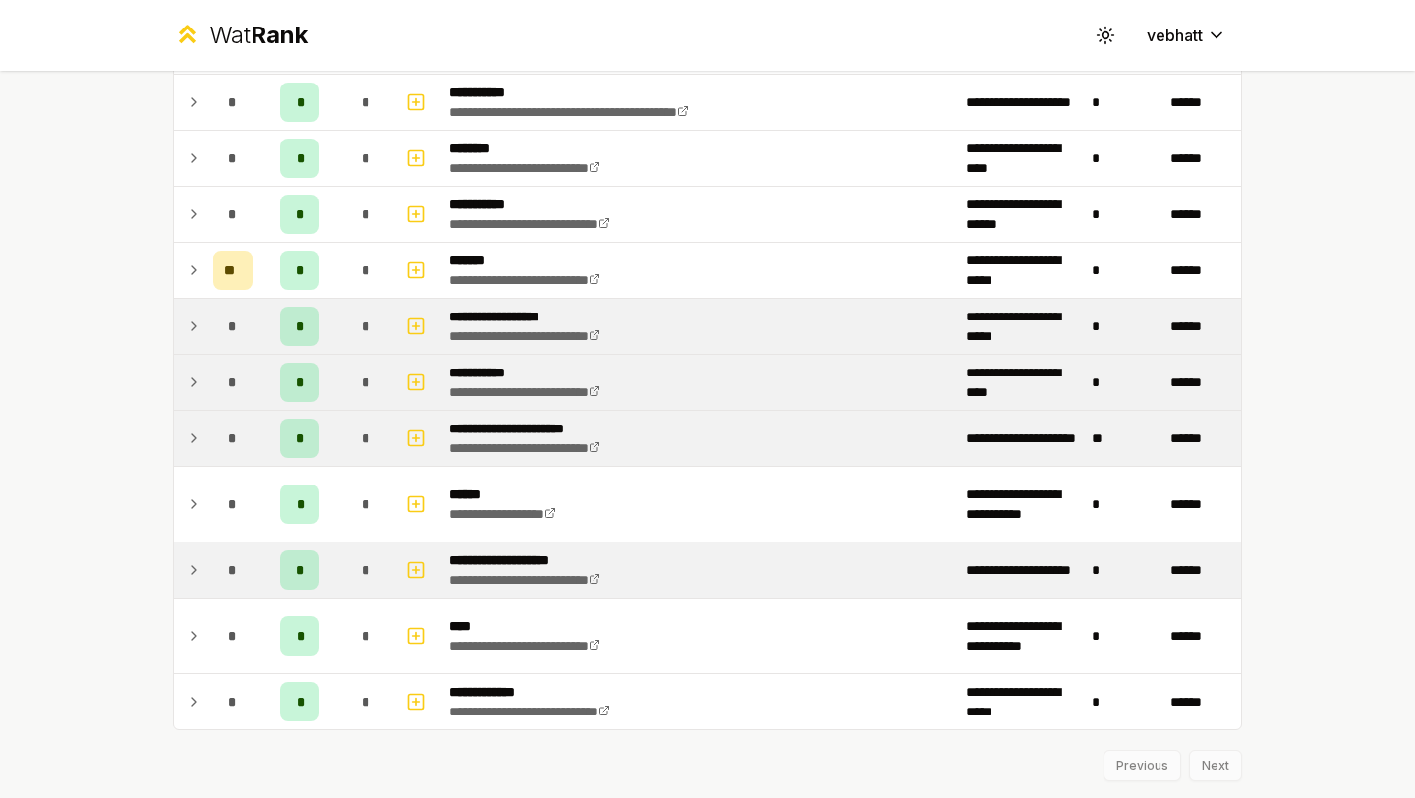
click at [197, 375] on icon at bounding box center [194, 382] width 16 height 24
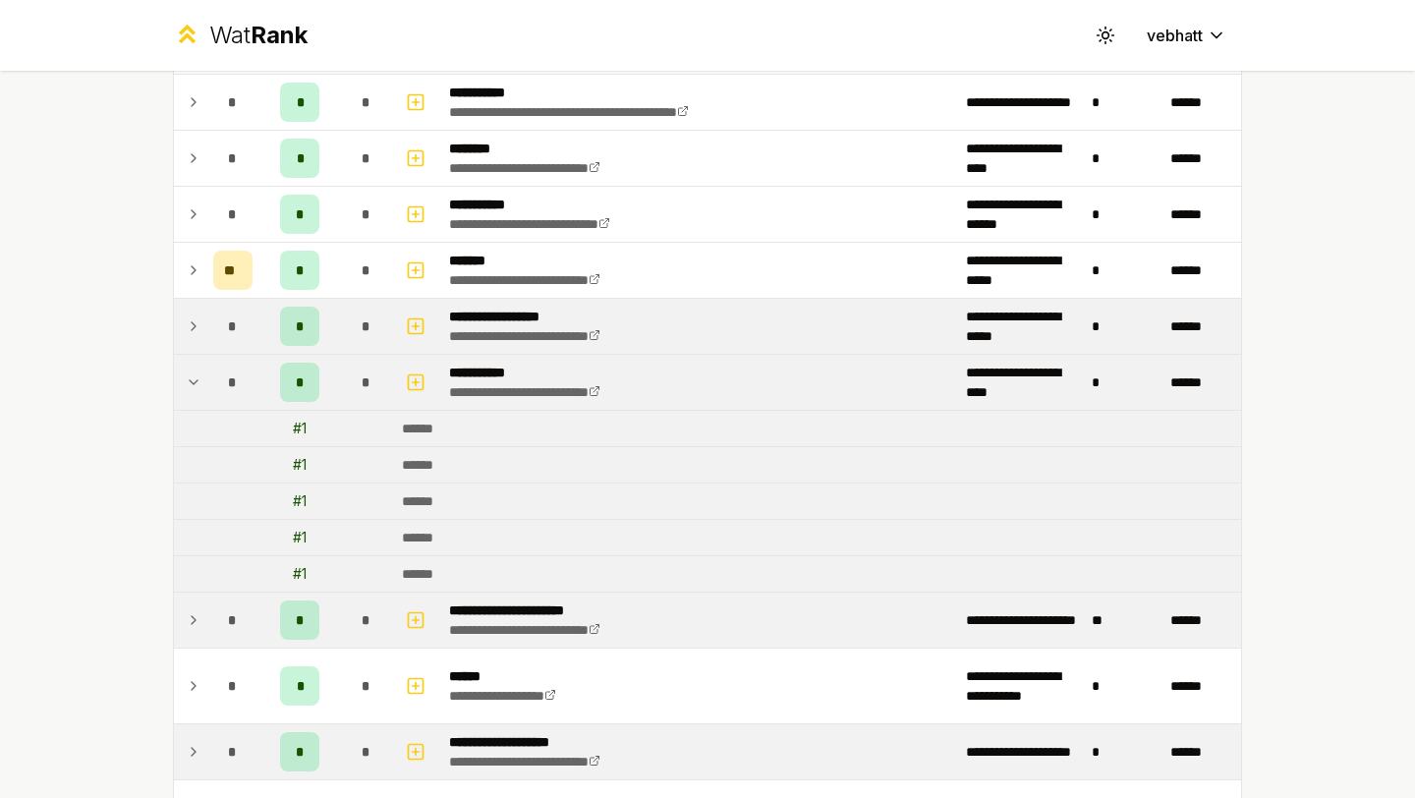
click at [191, 379] on icon at bounding box center [194, 382] width 16 height 24
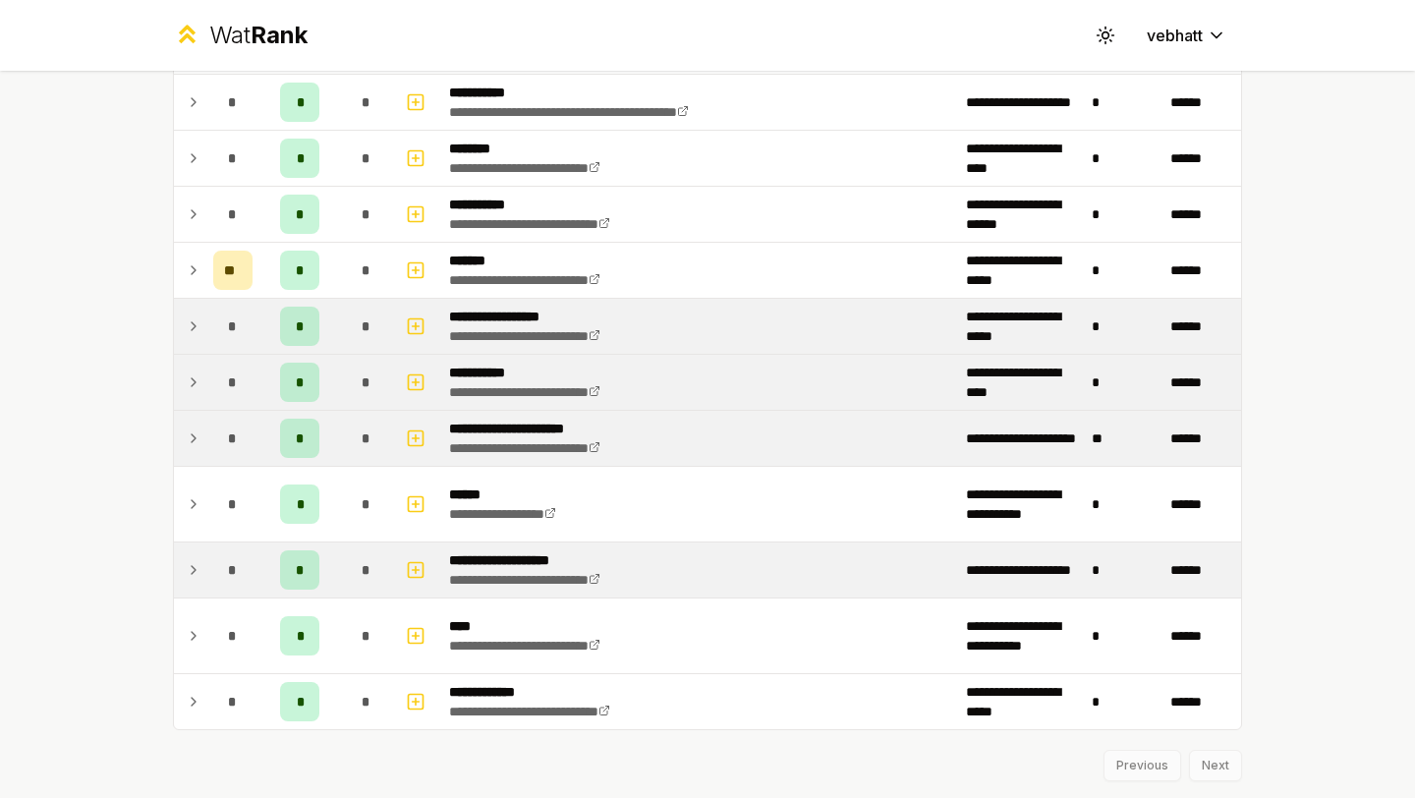
click at [191, 429] on icon at bounding box center [194, 438] width 16 height 24
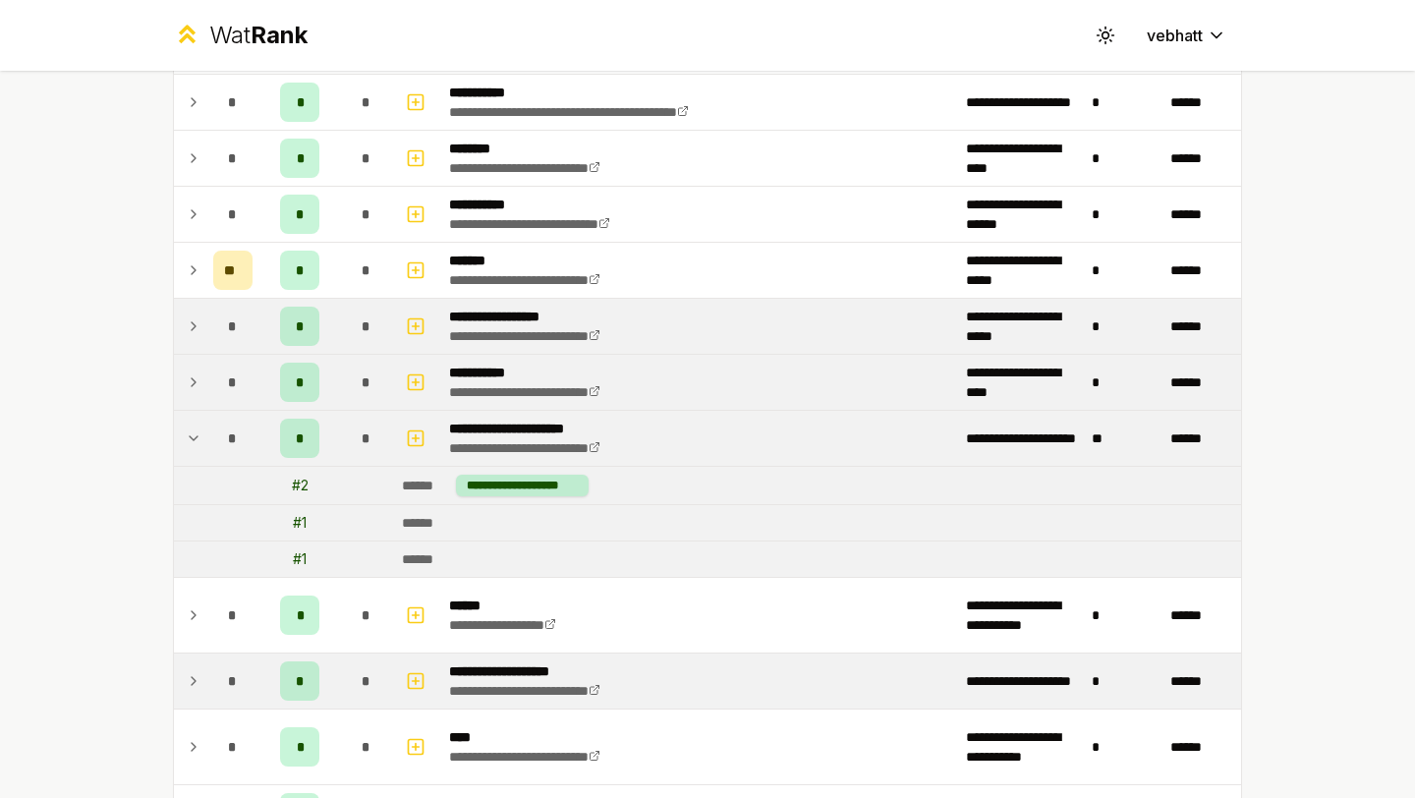
click at [191, 429] on icon at bounding box center [194, 438] width 16 height 24
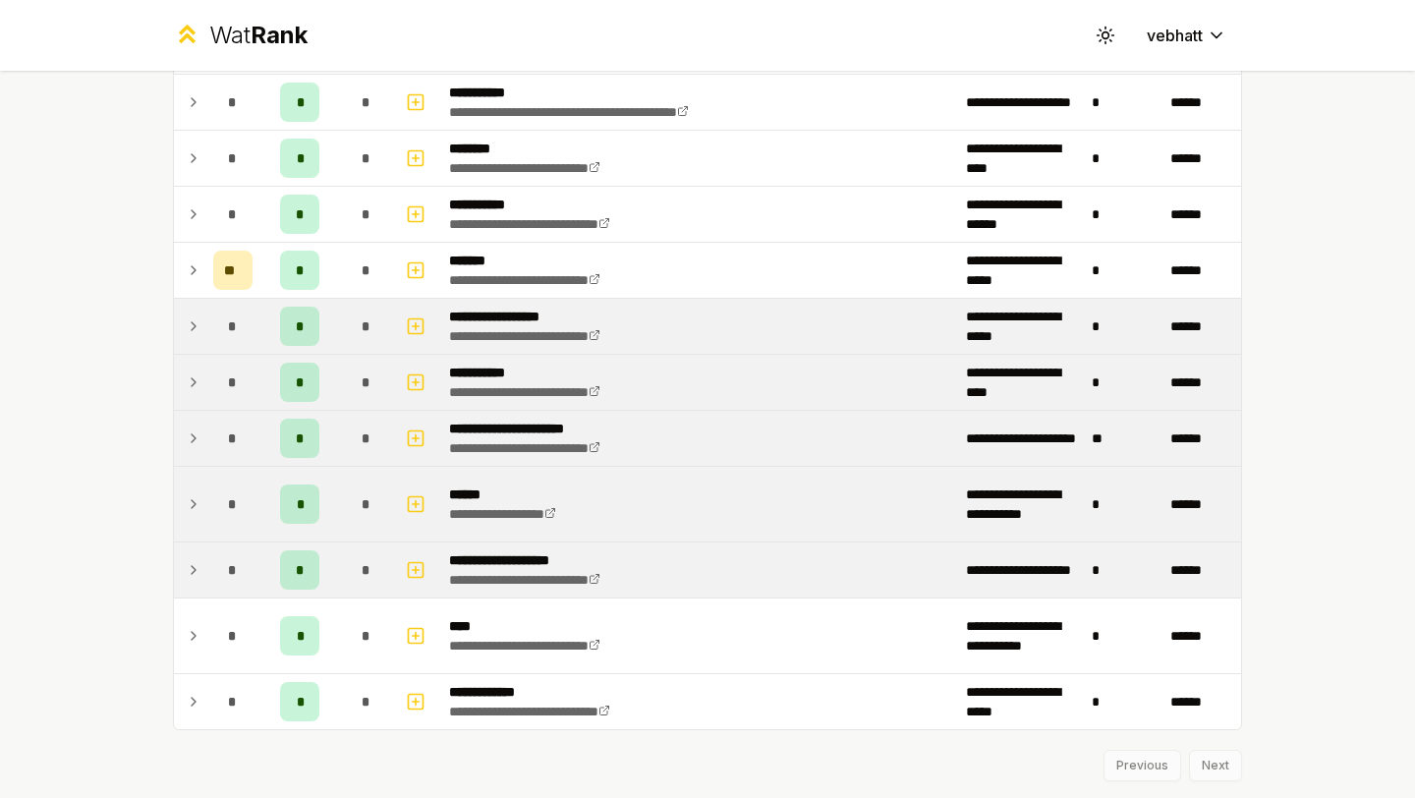
click at [197, 493] on icon at bounding box center [194, 504] width 16 height 24
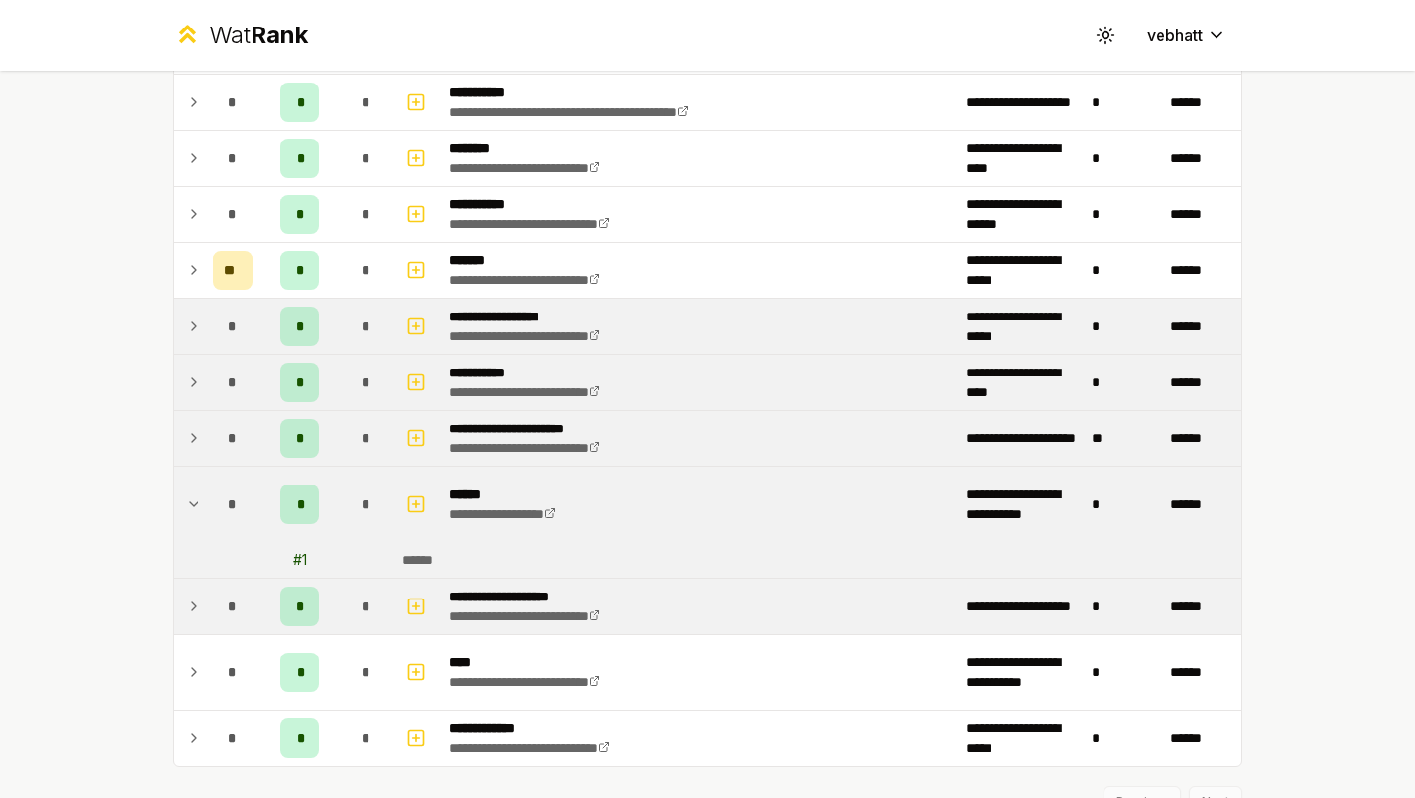
click at [192, 496] on icon at bounding box center [194, 504] width 16 height 24
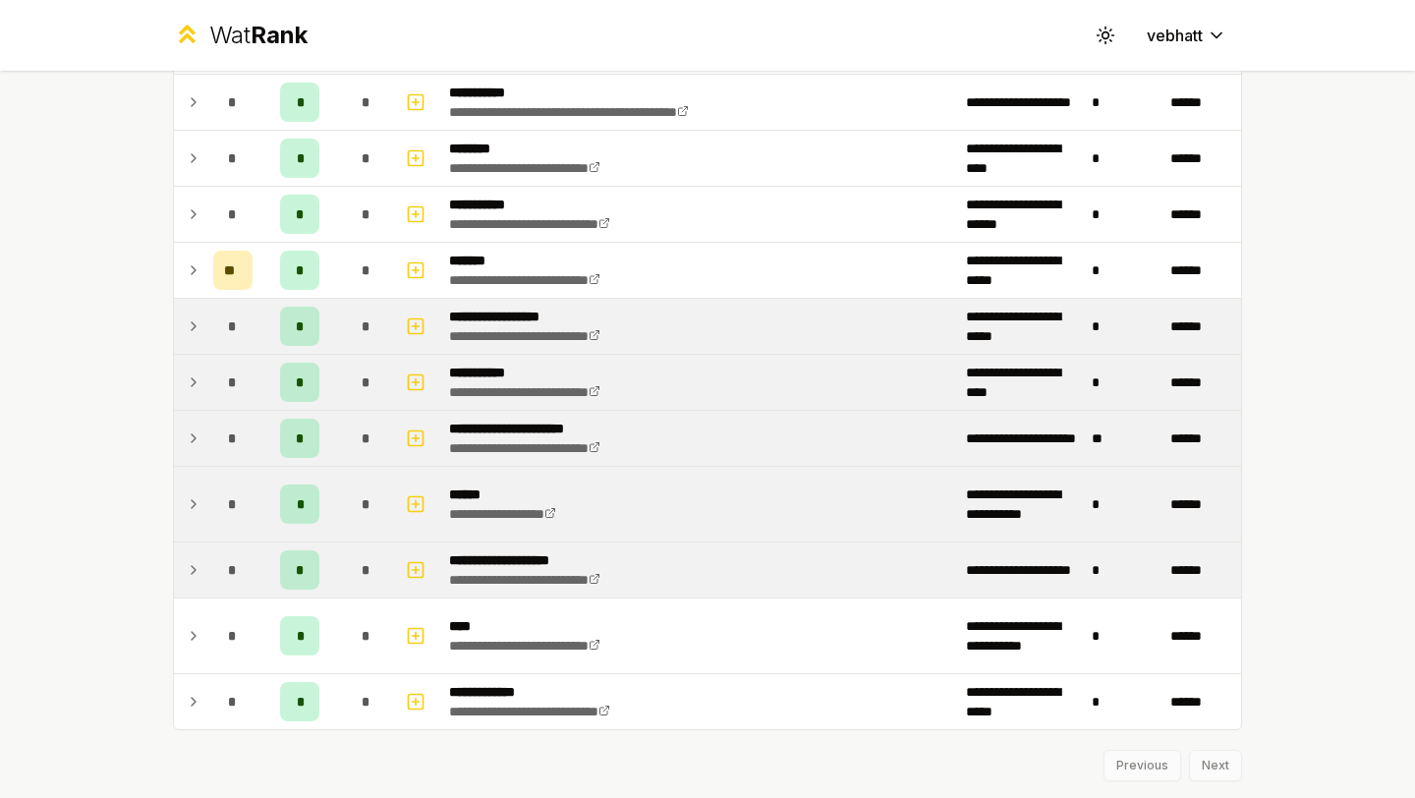
click at [190, 558] on icon at bounding box center [194, 570] width 16 height 24
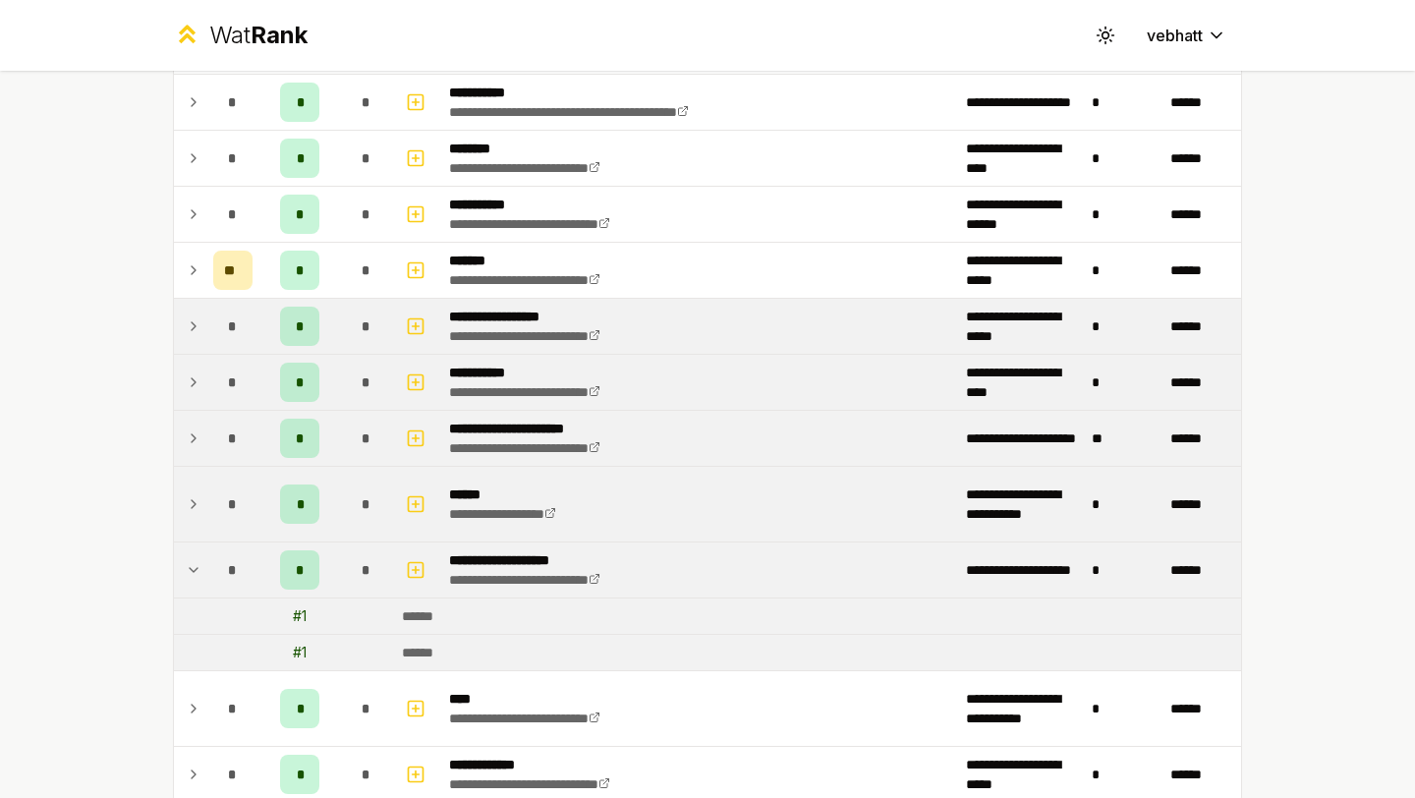
click at [190, 558] on icon at bounding box center [194, 570] width 16 height 24
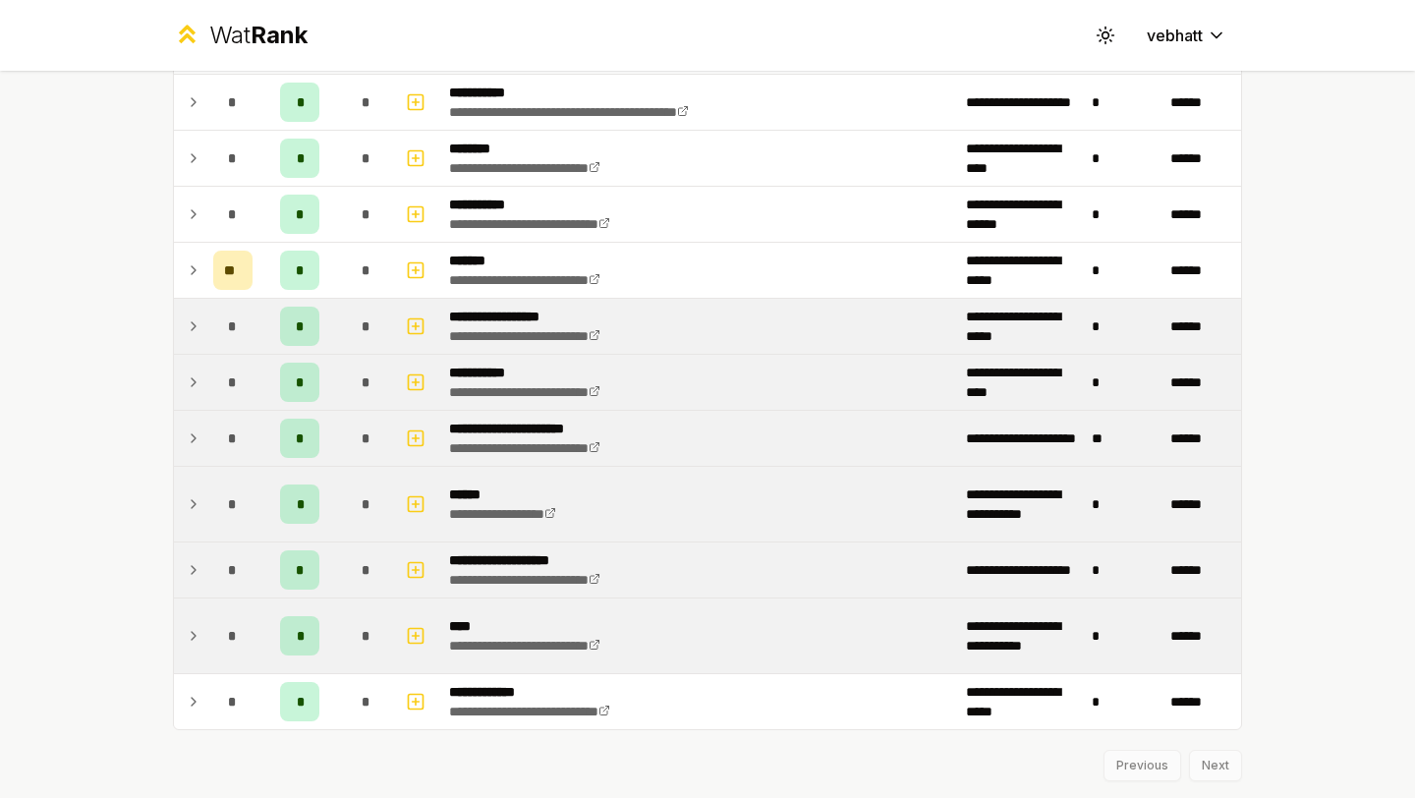
click at [192, 632] on icon at bounding box center [194, 636] width 4 height 8
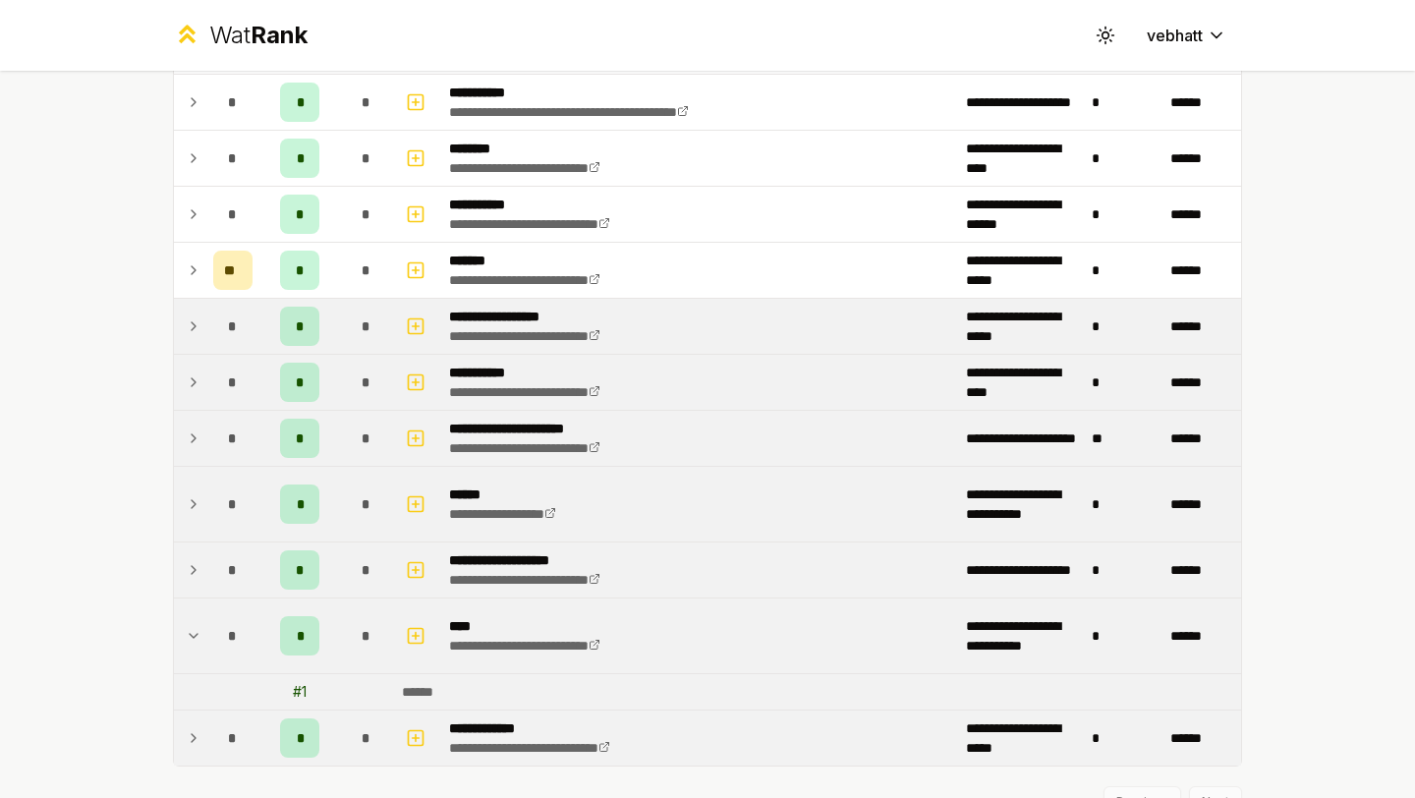
click at [205, 740] on td "*" at bounding box center [232, 737] width 55 height 55
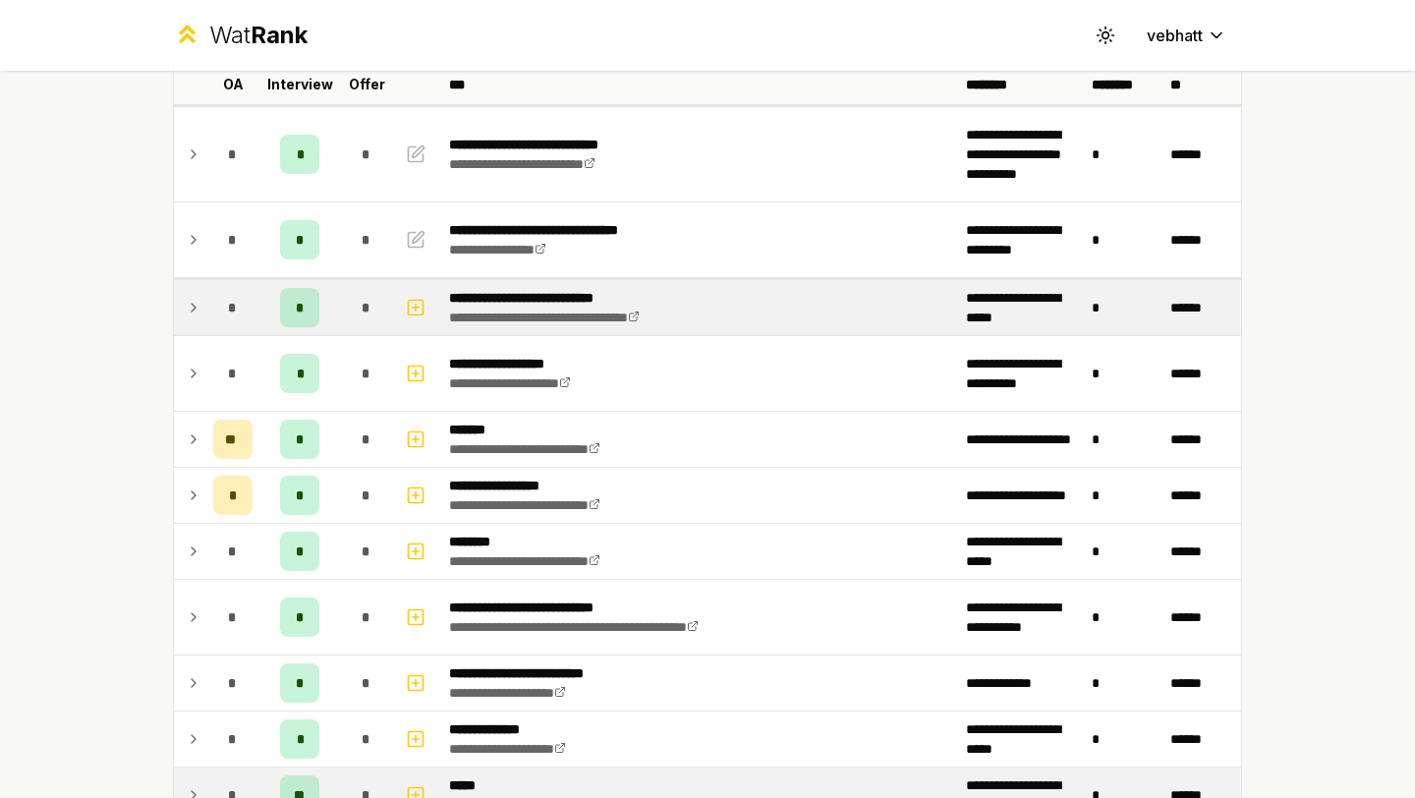
scroll to position [127, 0]
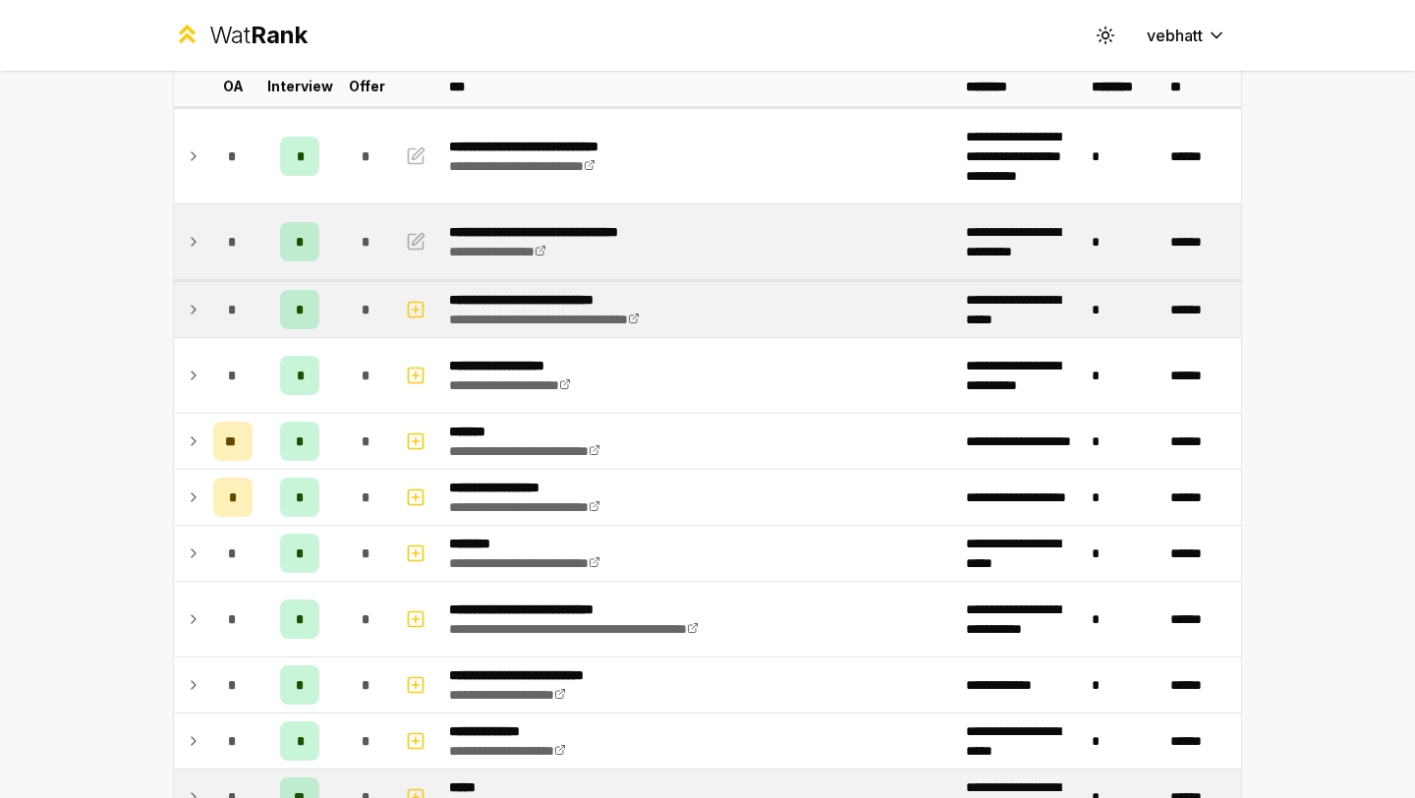
click at [184, 246] on td at bounding box center [189, 241] width 31 height 75
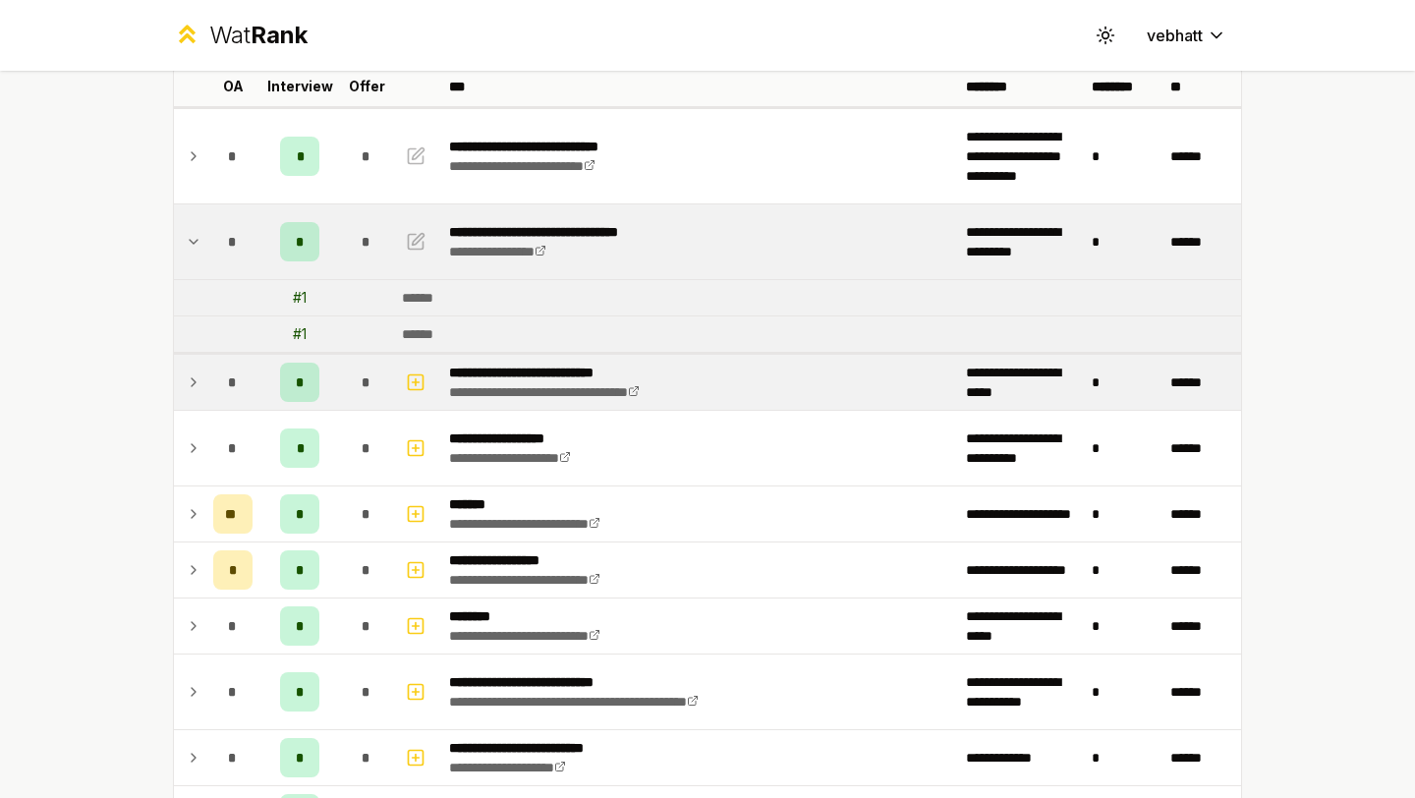
click at [195, 233] on icon at bounding box center [194, 242] width 16 height 24
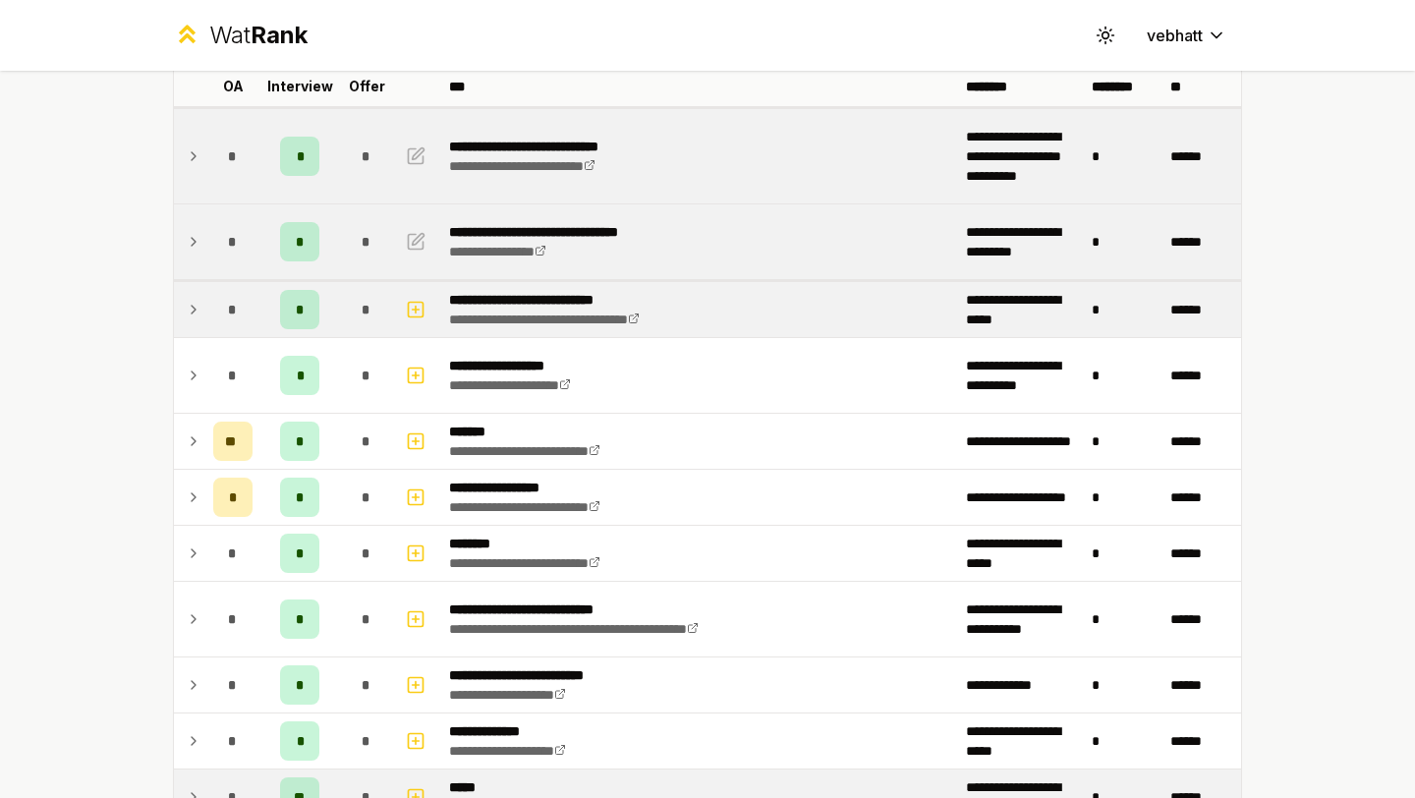
click at [200, 132] on td at bounding box center [189, 156] width 31 height 94
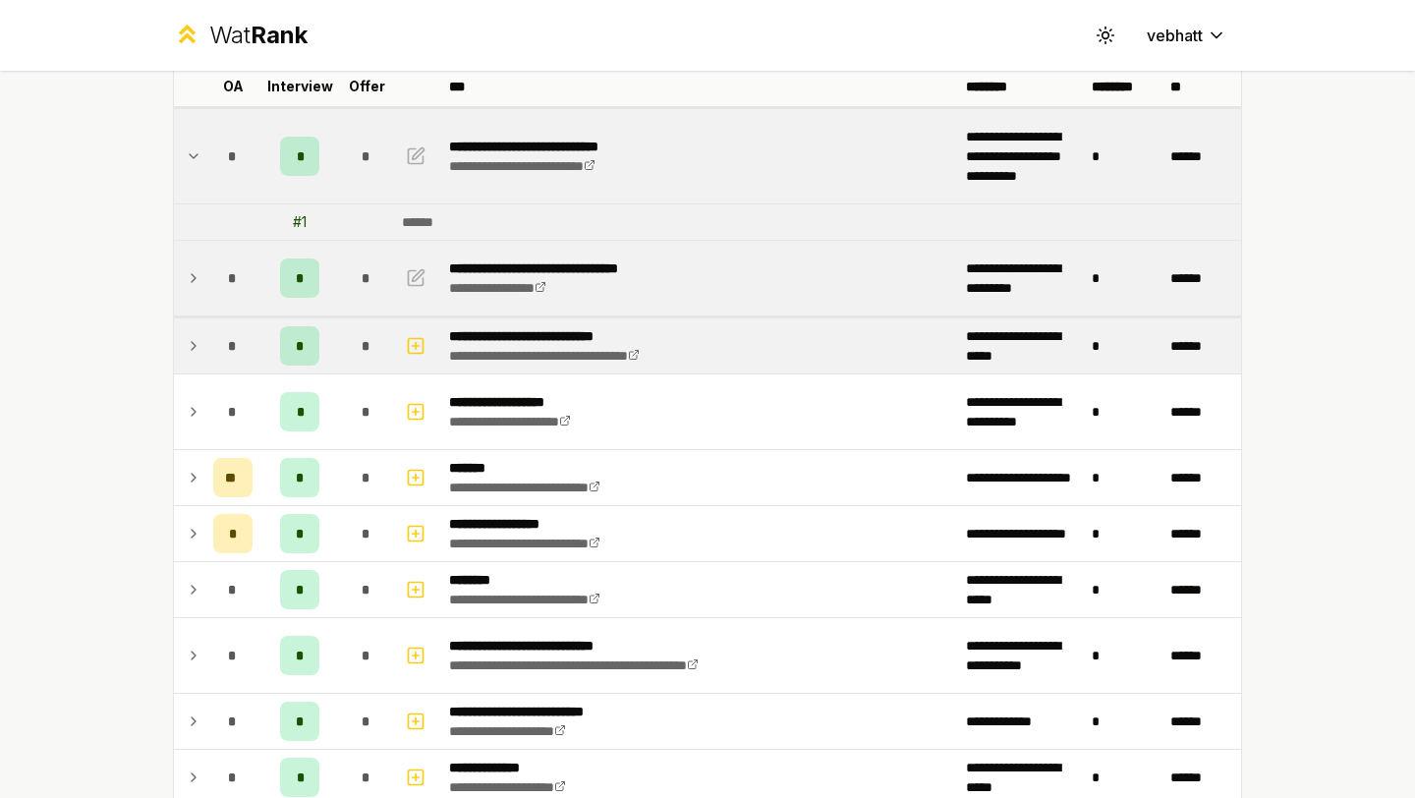
click at [190, 142] on td at bounding box center [189, 156] width 31 height 94
